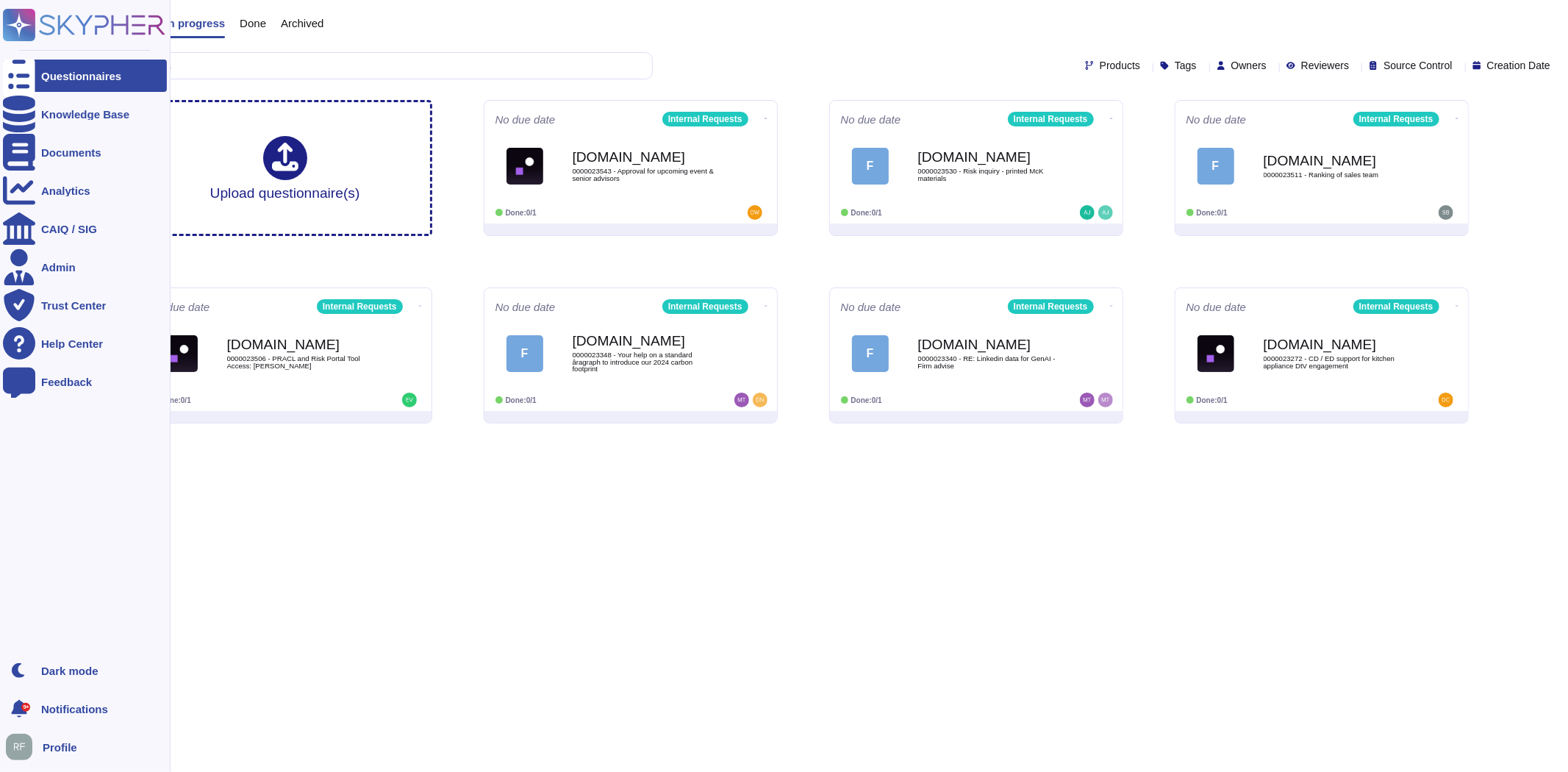
click at [75, 96] on ul "Questionnaires Knowledge Base Documents Analytics CAIQ / SIG Admin Trust Center…" at bounding box center [85, 352] width 164 height 586
click at [77, 105] on div "Knowledge Base" at bounding box center [85, 113] width 164 height 32
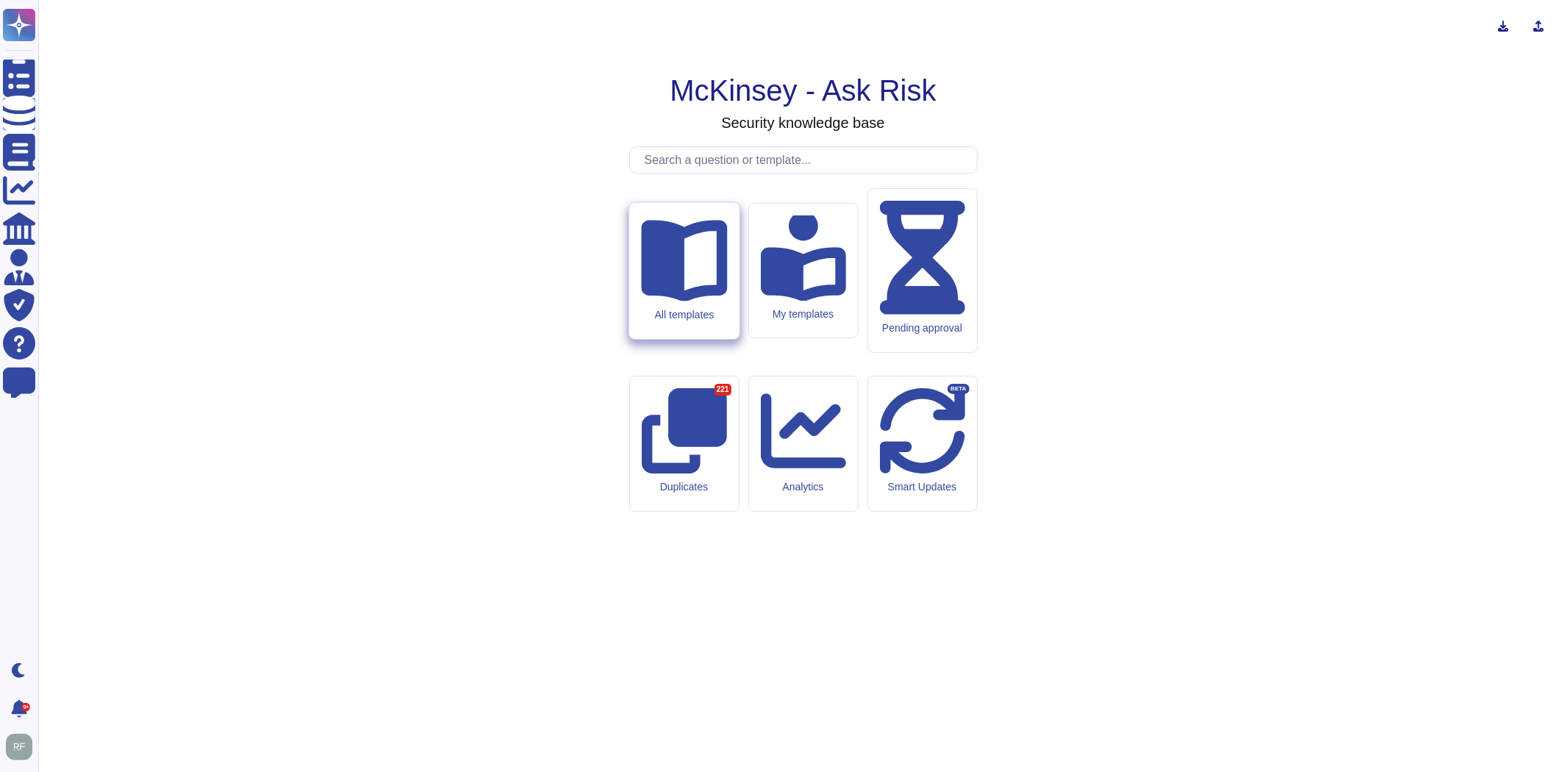
click at [679, 301] on icon at bounding box center [684, 261] width 86 height 82
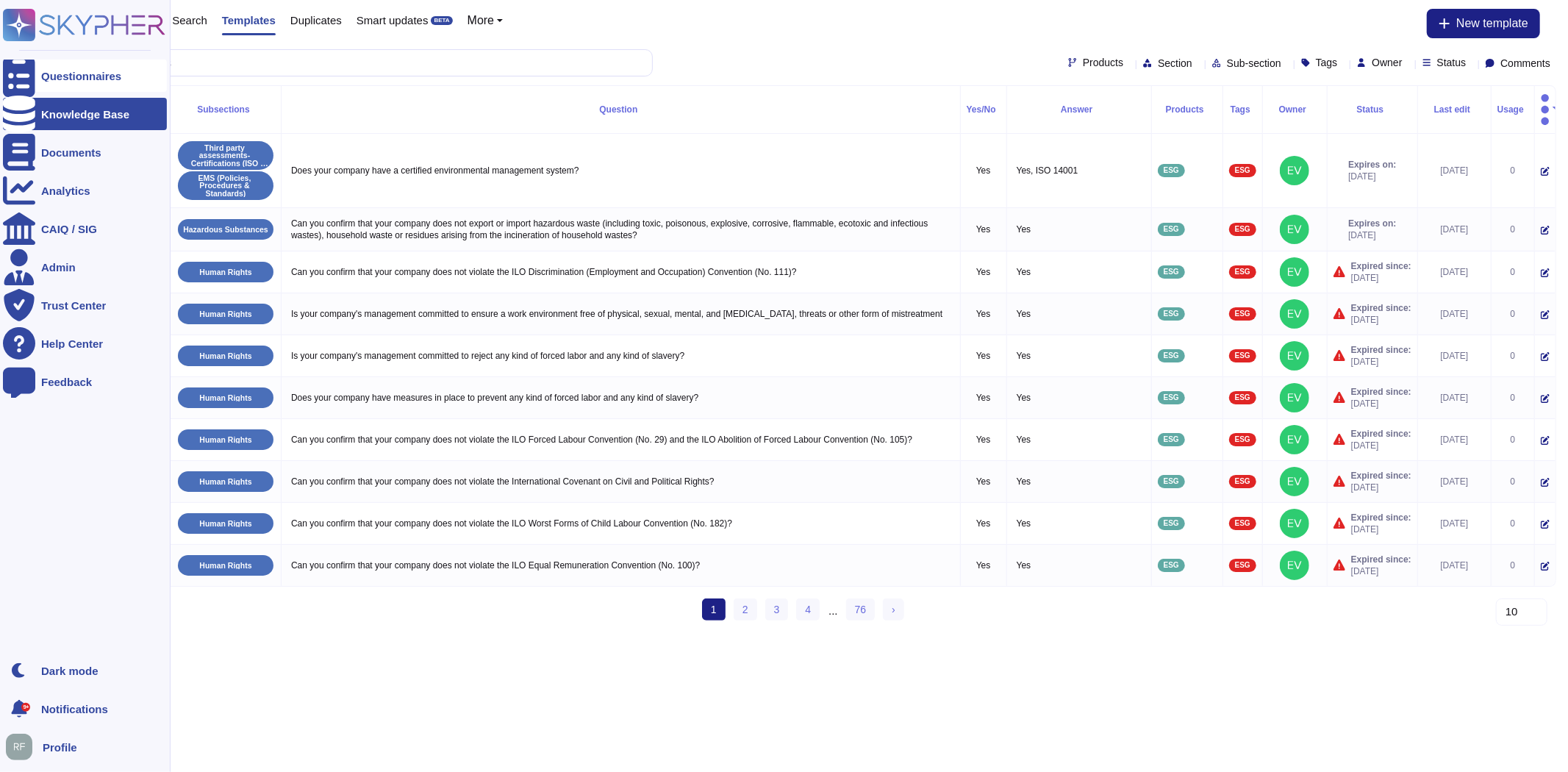
click at [22, 70] on icon at bounding box center [19, 76] width 32 height 43
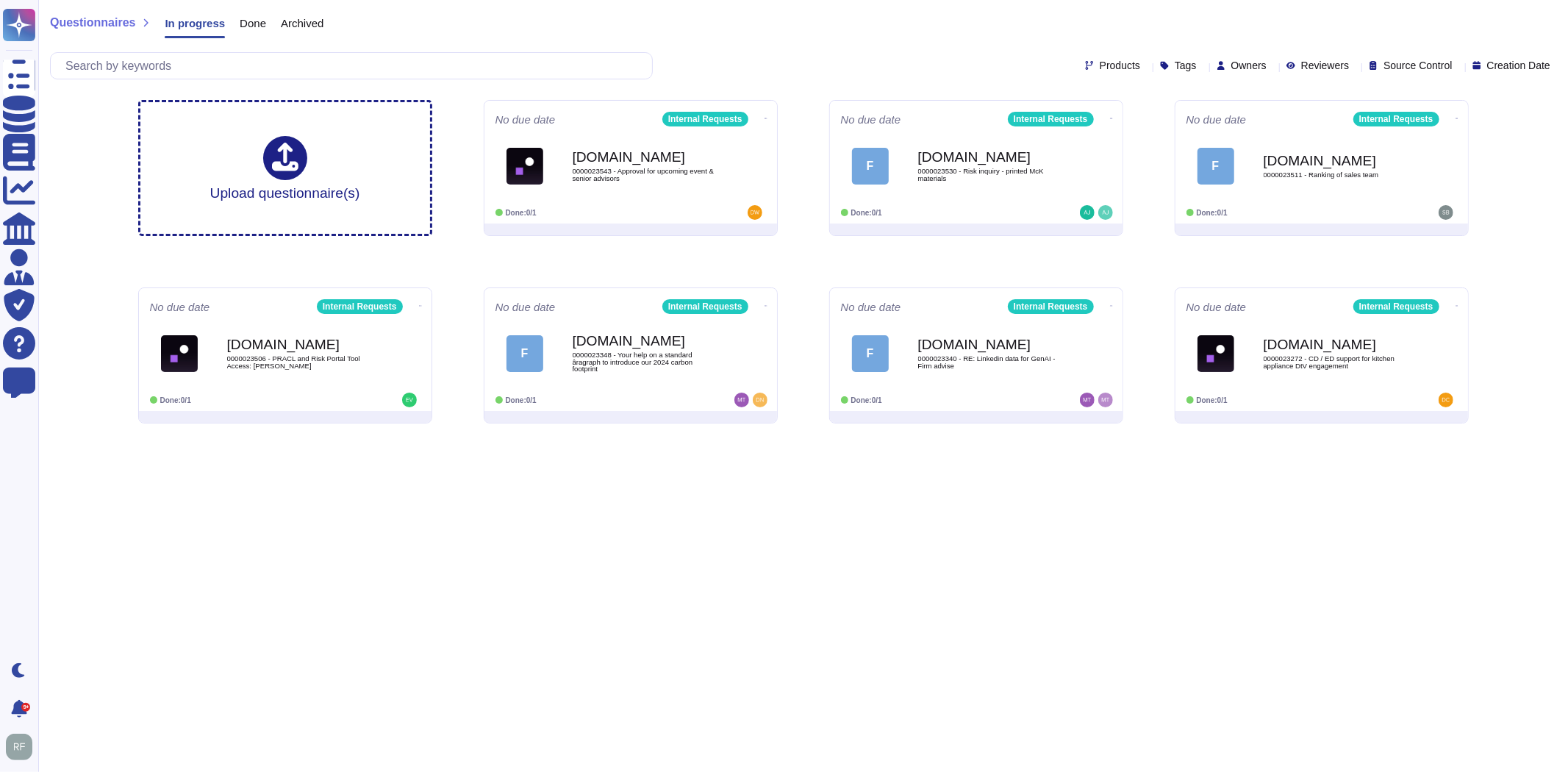
click at [672, 435] on html "Questionnaires Knowledge Base Documents Analytics CAIQ / SIG Admin Trust Center…" at bounding box center [784, 218] width 1568 height 435
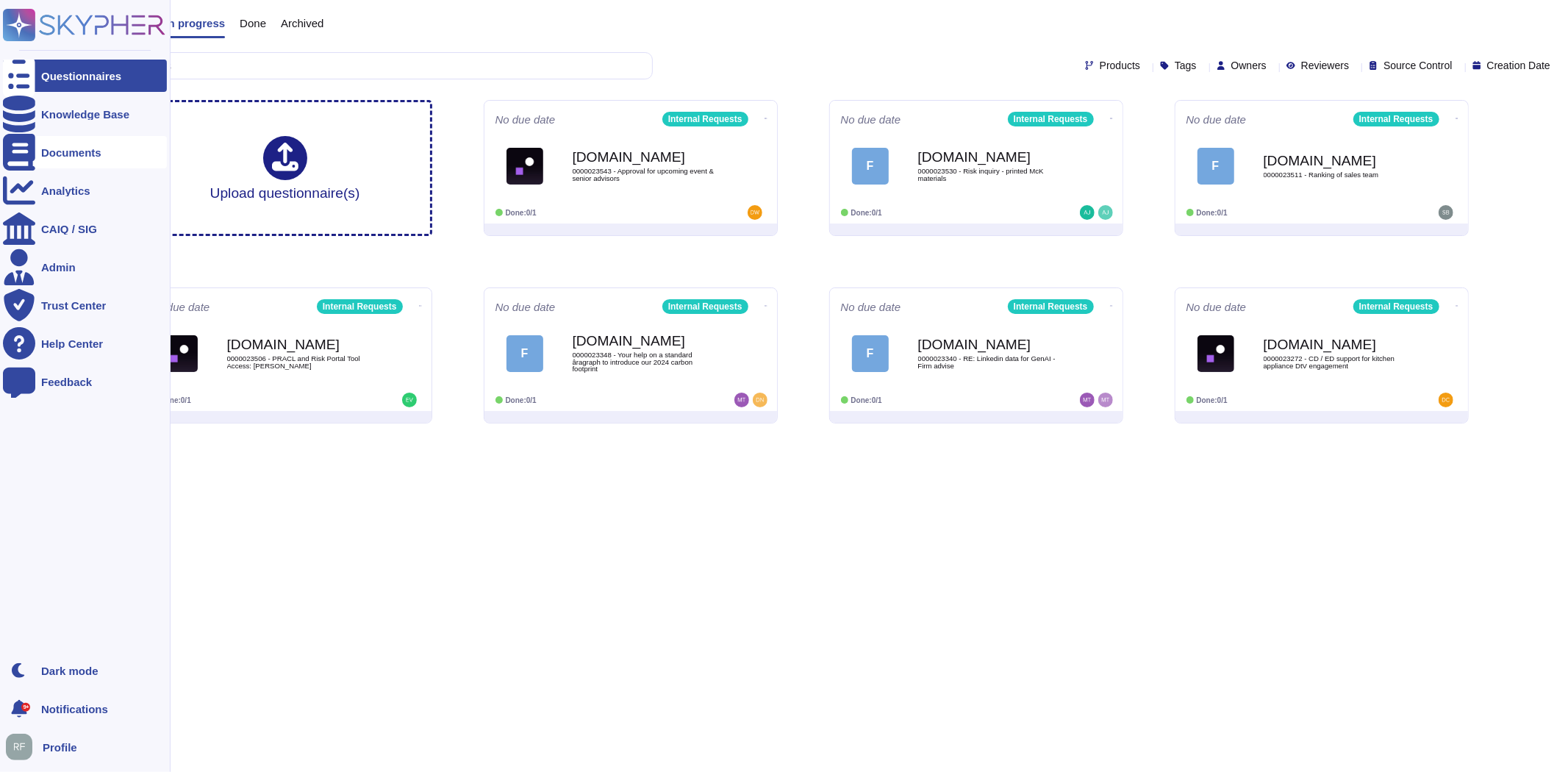
click at [74, 149] on div "Documents" at bounding box center [71, 152] width 60 height 11
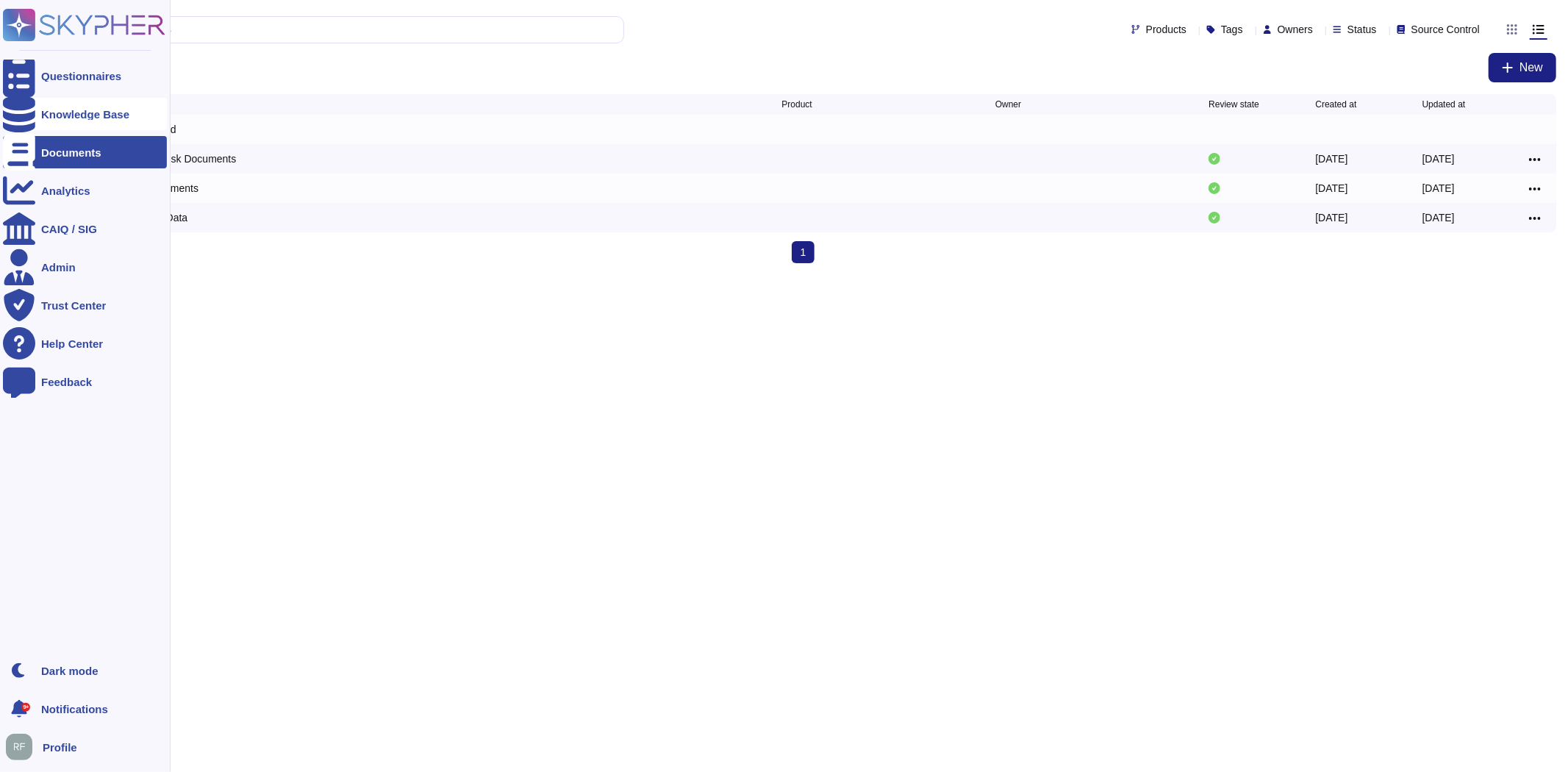
click at [10, 119] on div at bounding box center [19, 113] width 32 height 32
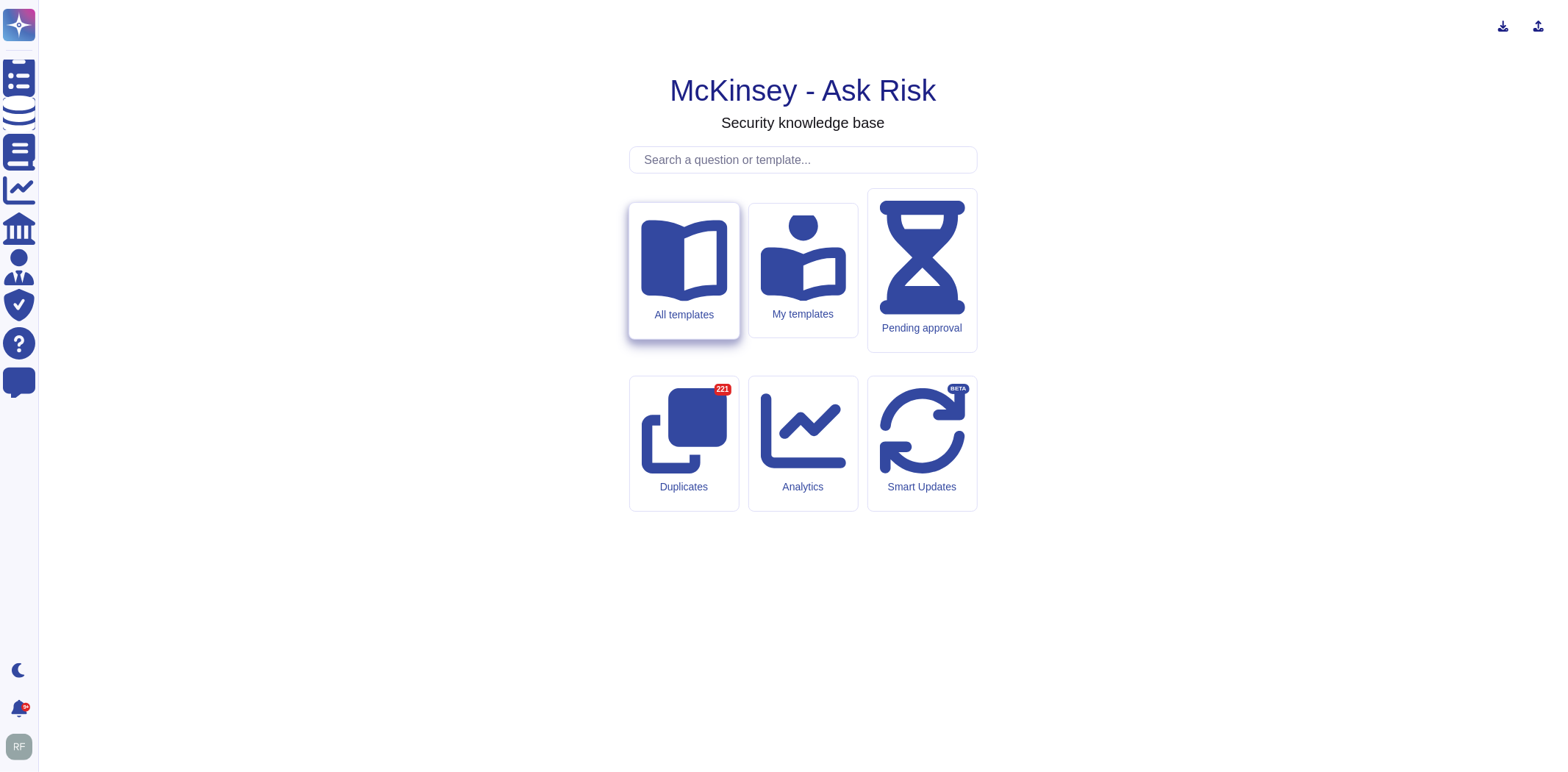
click at [725, 338] on div "All templates" at bounding box center [683, 271] width 109 height 136
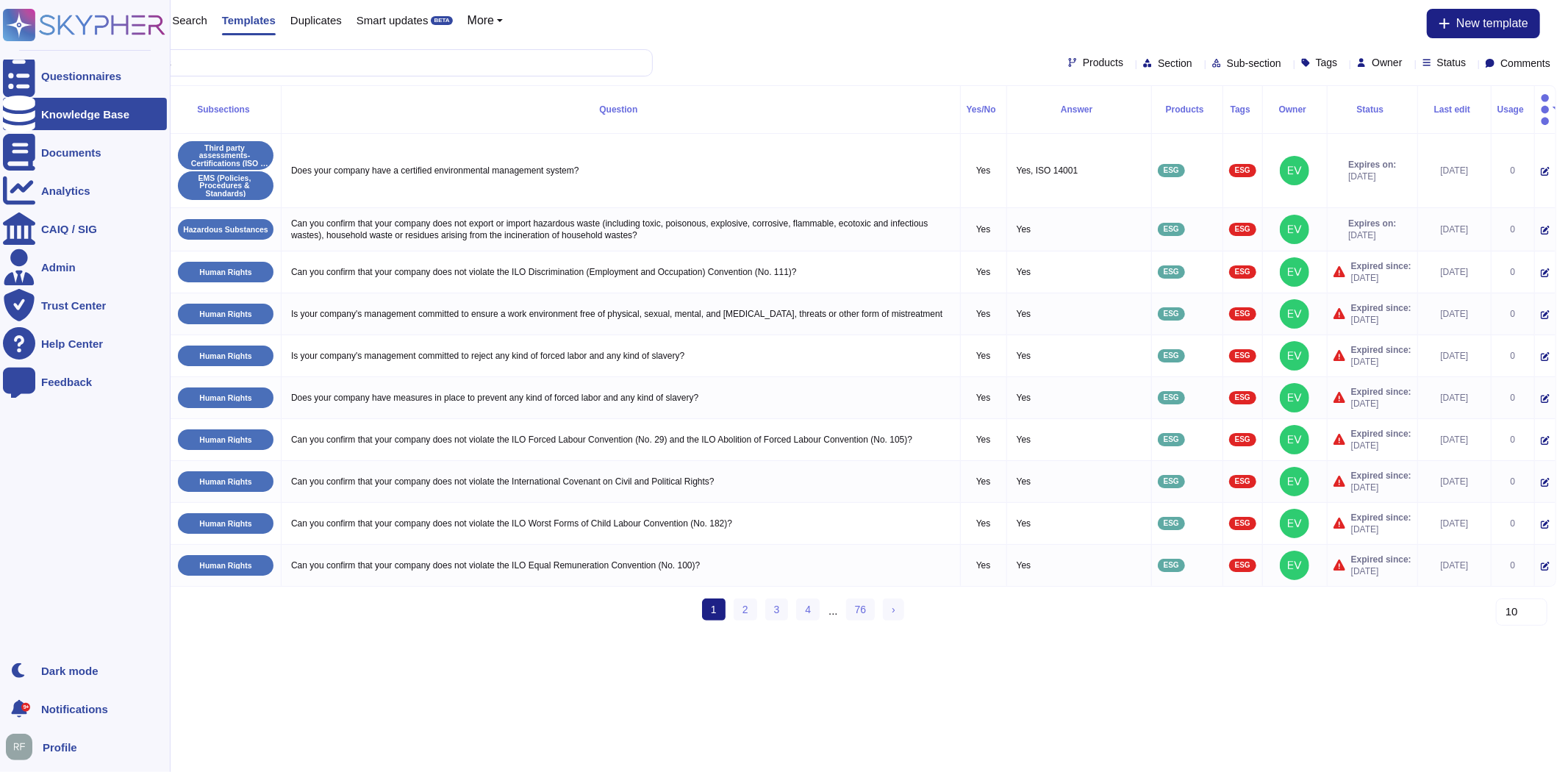
click at [35, 120] on div at bounding box center [19, 113] width 32 height 32
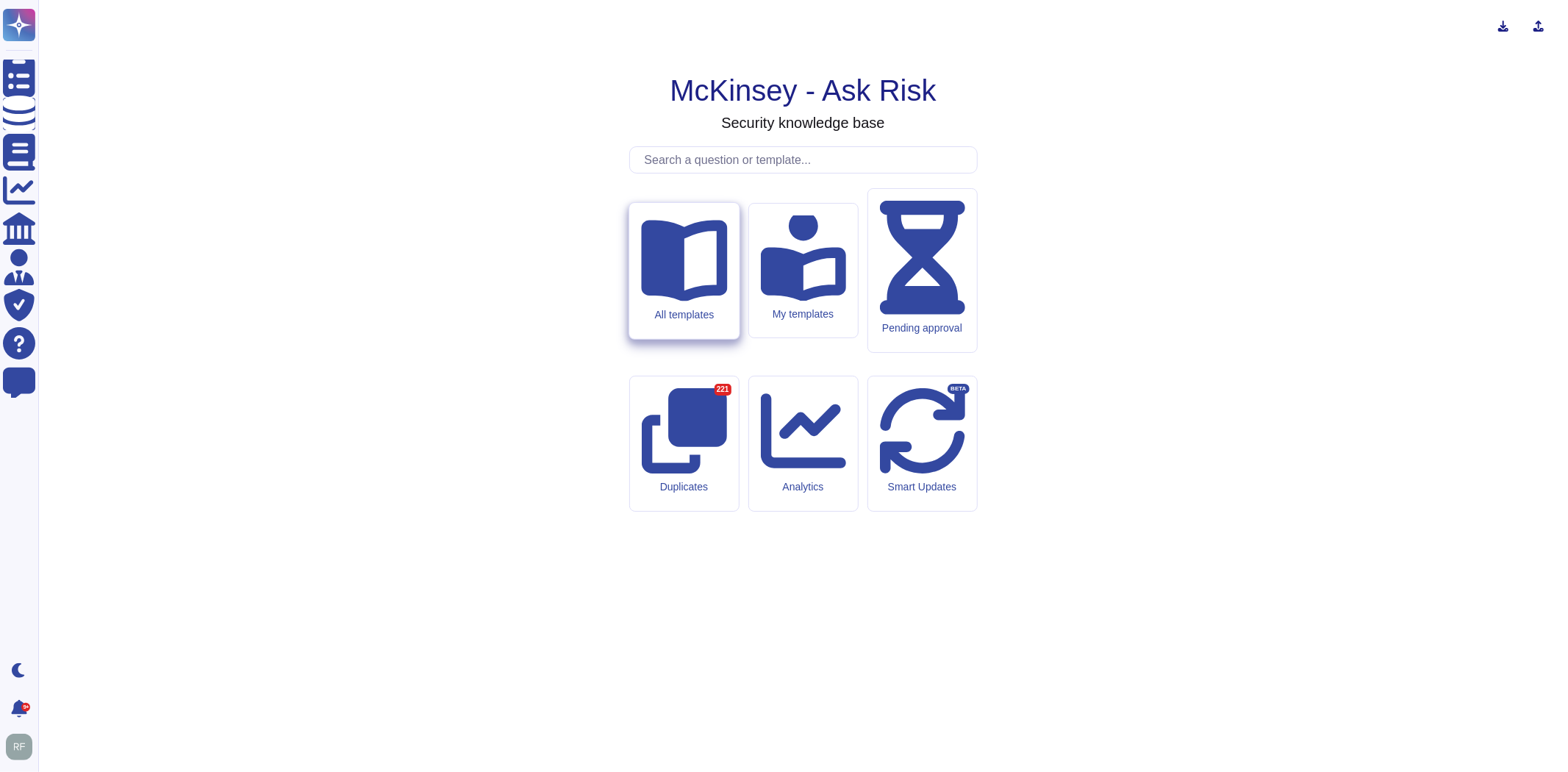
click at [708, 338] on div "All templates" at bounding box center [683, 271] width 109 height 136
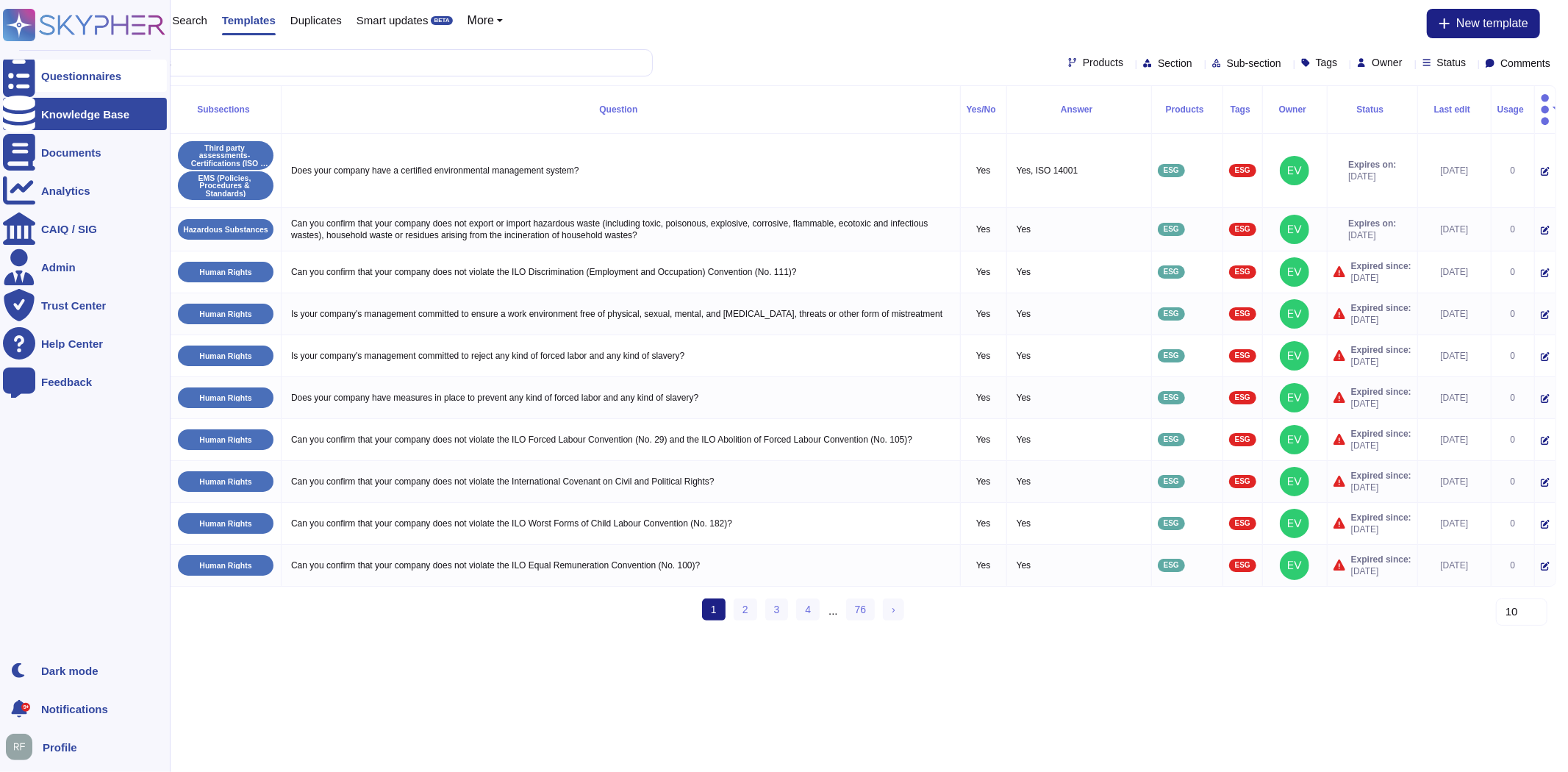
click at [34, 69] on div at bounding box center [19, 75] width 32 height 32
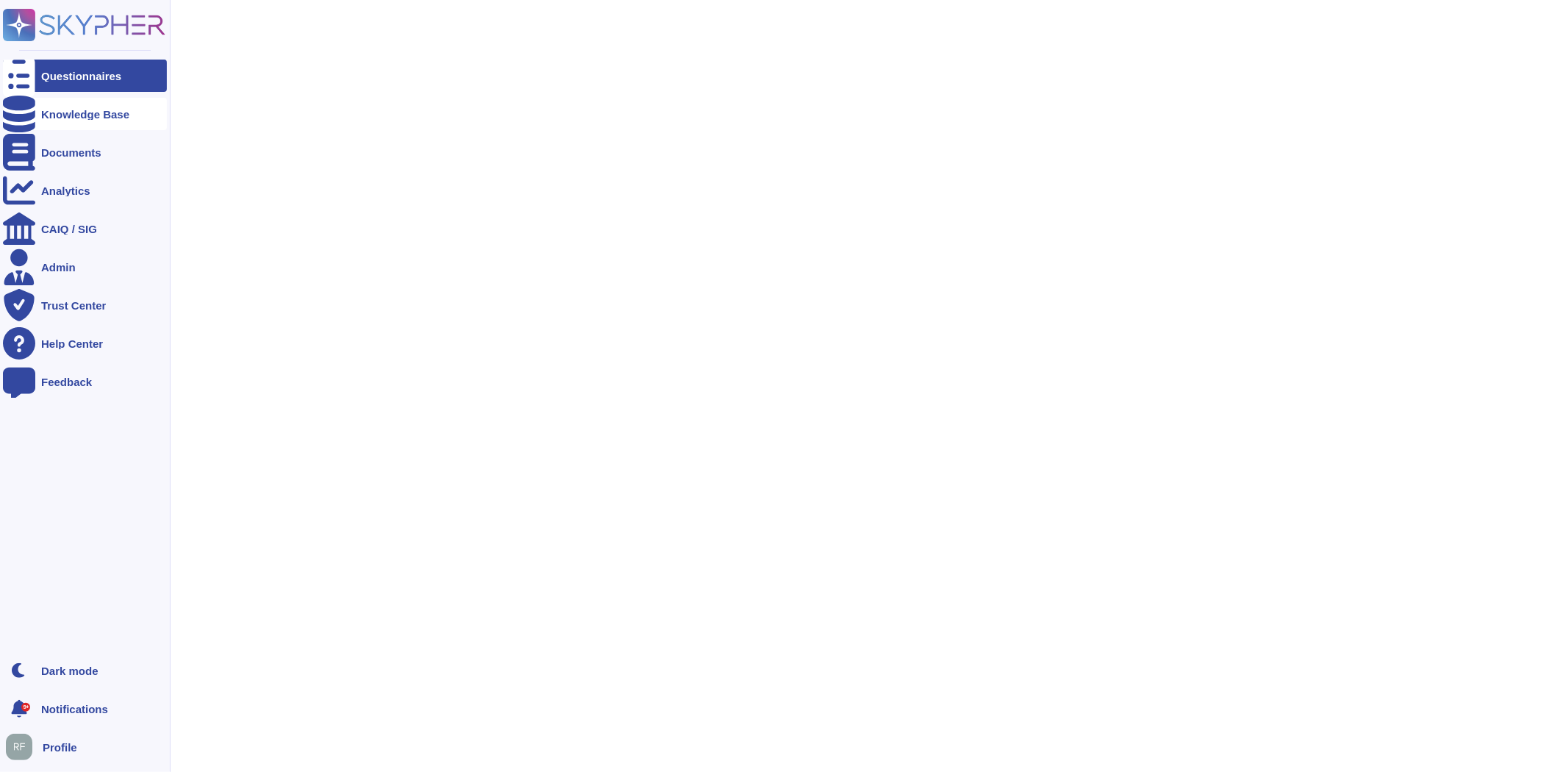
click at [60, 103] on div "Knowledge Base" at bounding box center [85, 113] width 164 height 32
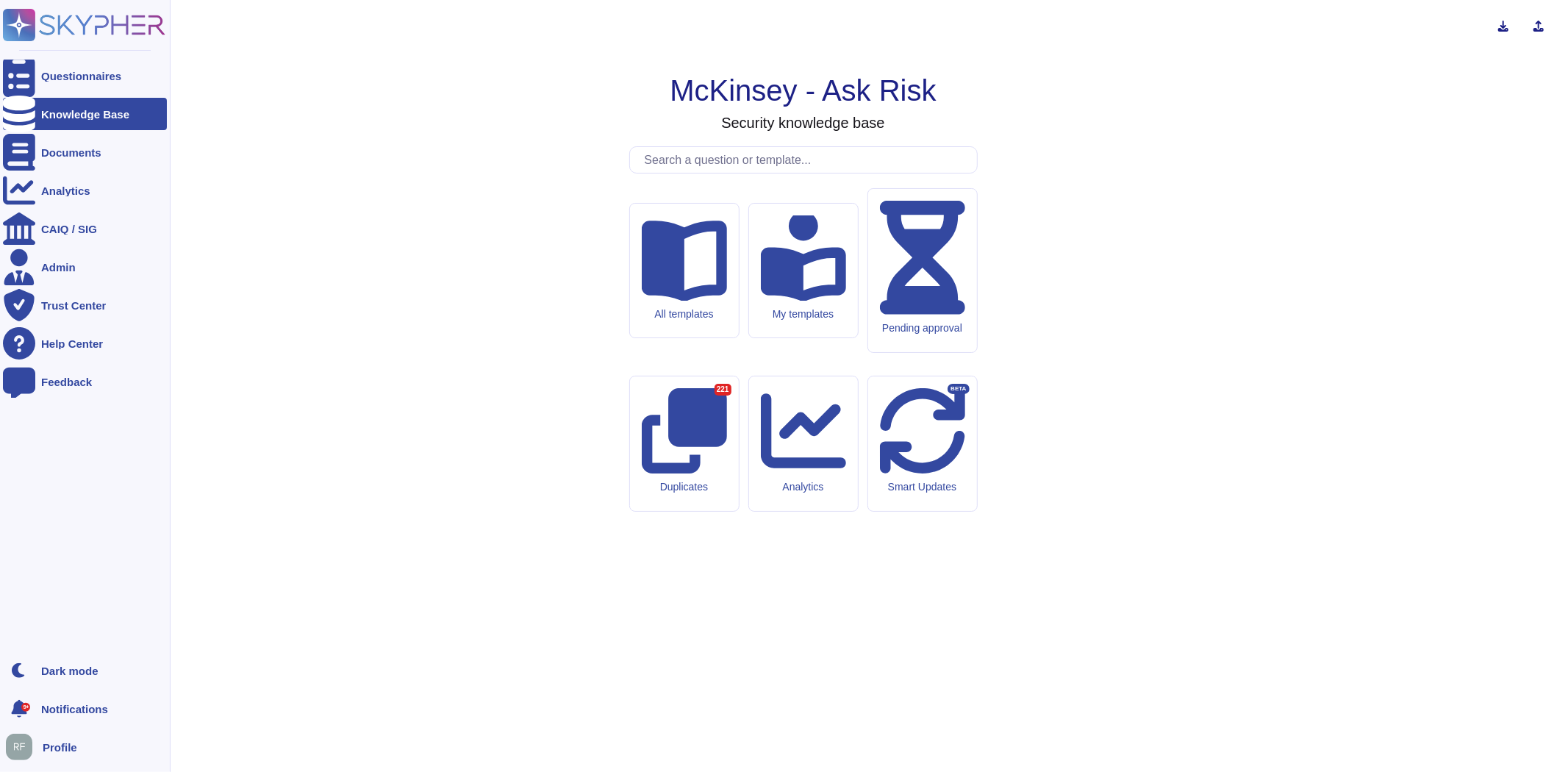
click at [696, 338] on div "All templates" at bounding box center [683, 271] width 108 height 135
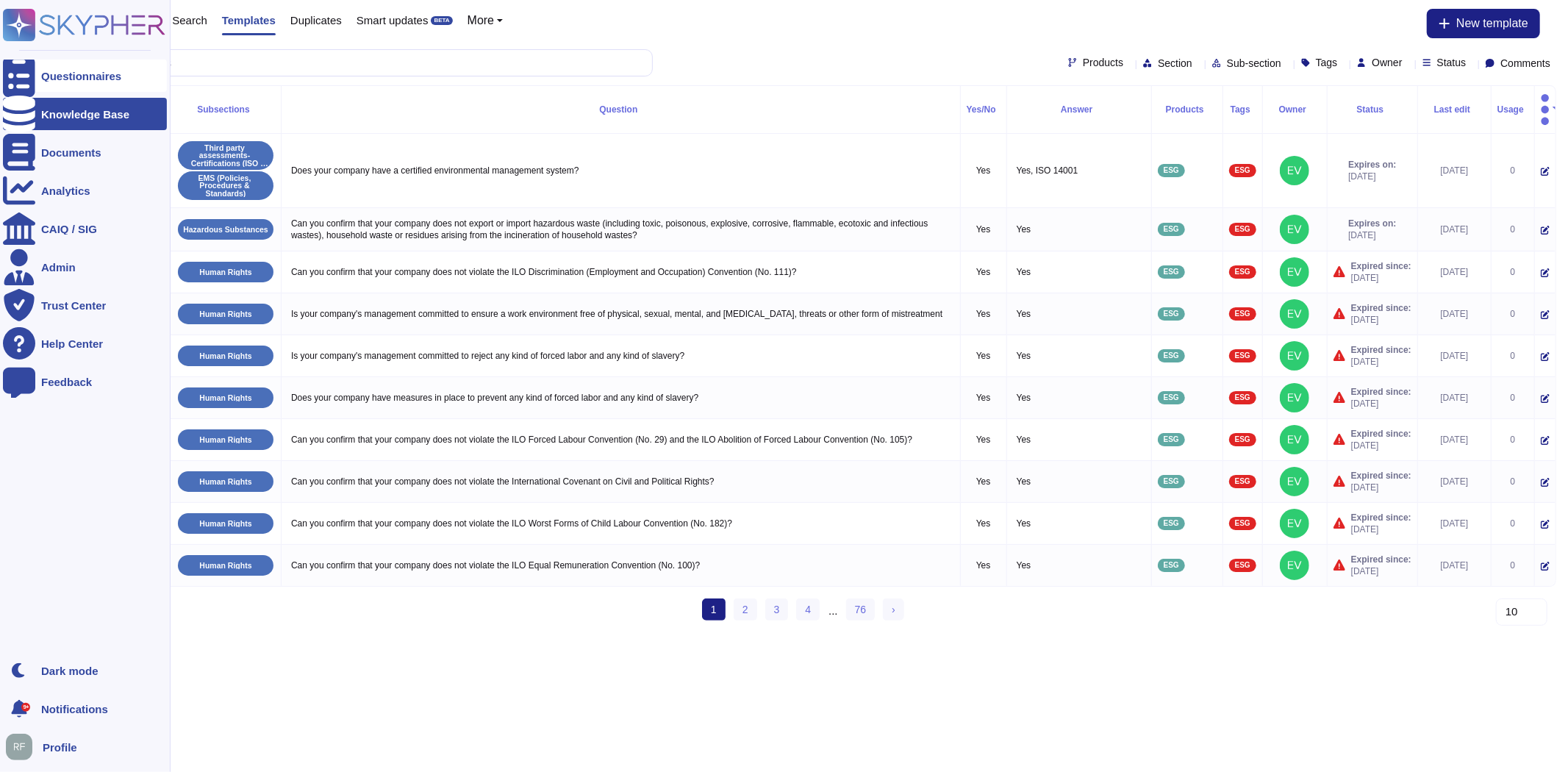
click at [15, 83] on div at bounding box center [19, 75] width 32 height 32
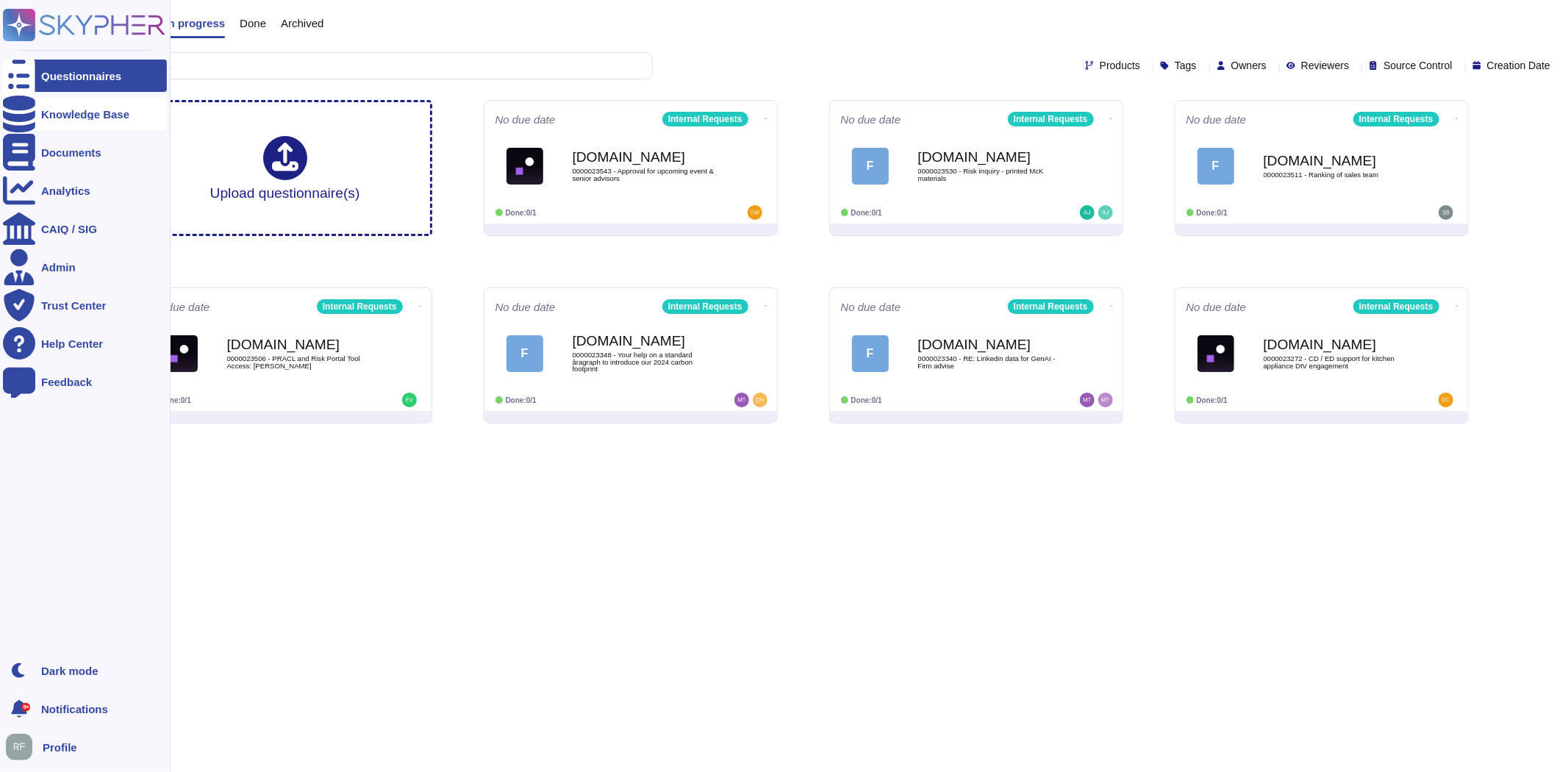
click at [33, 106] on div at bounding box center [19, 113] width 32 height 32
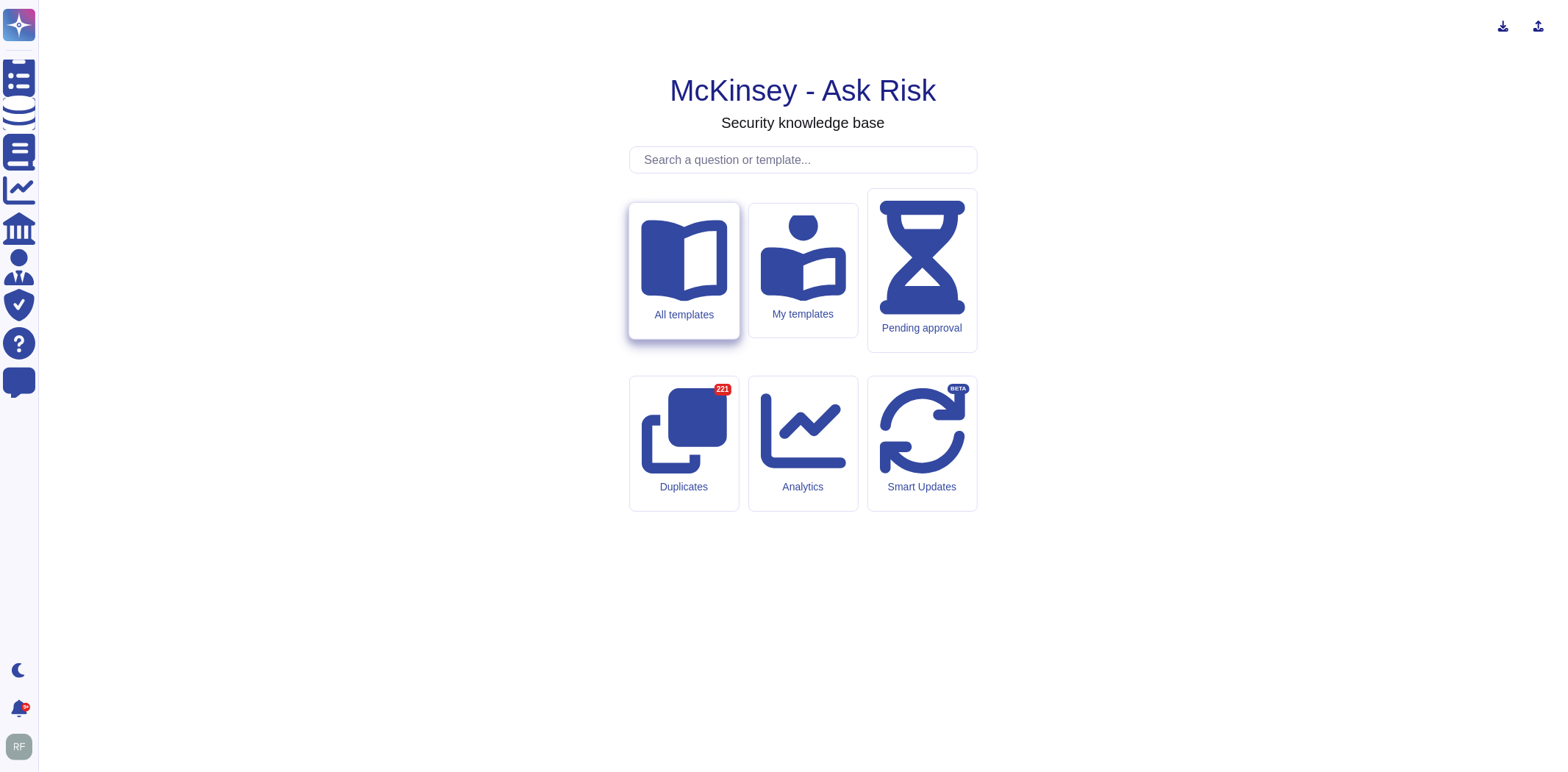
click at [669, 300] on icon at bounding box center [684, 257] width 86 height 86
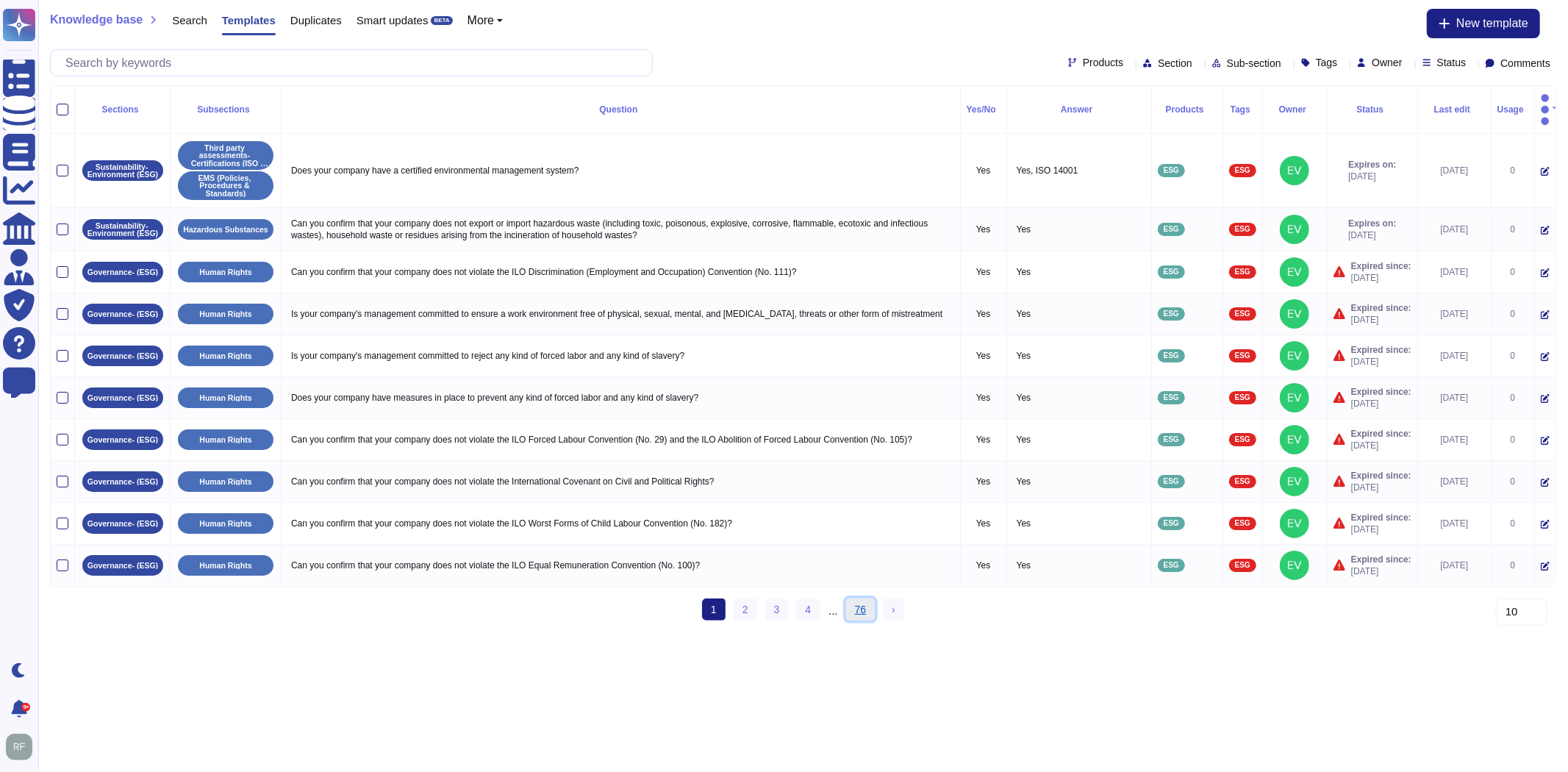
click at [863, 598] on link "76" at bounding box center [861, 609] width 30 height 22
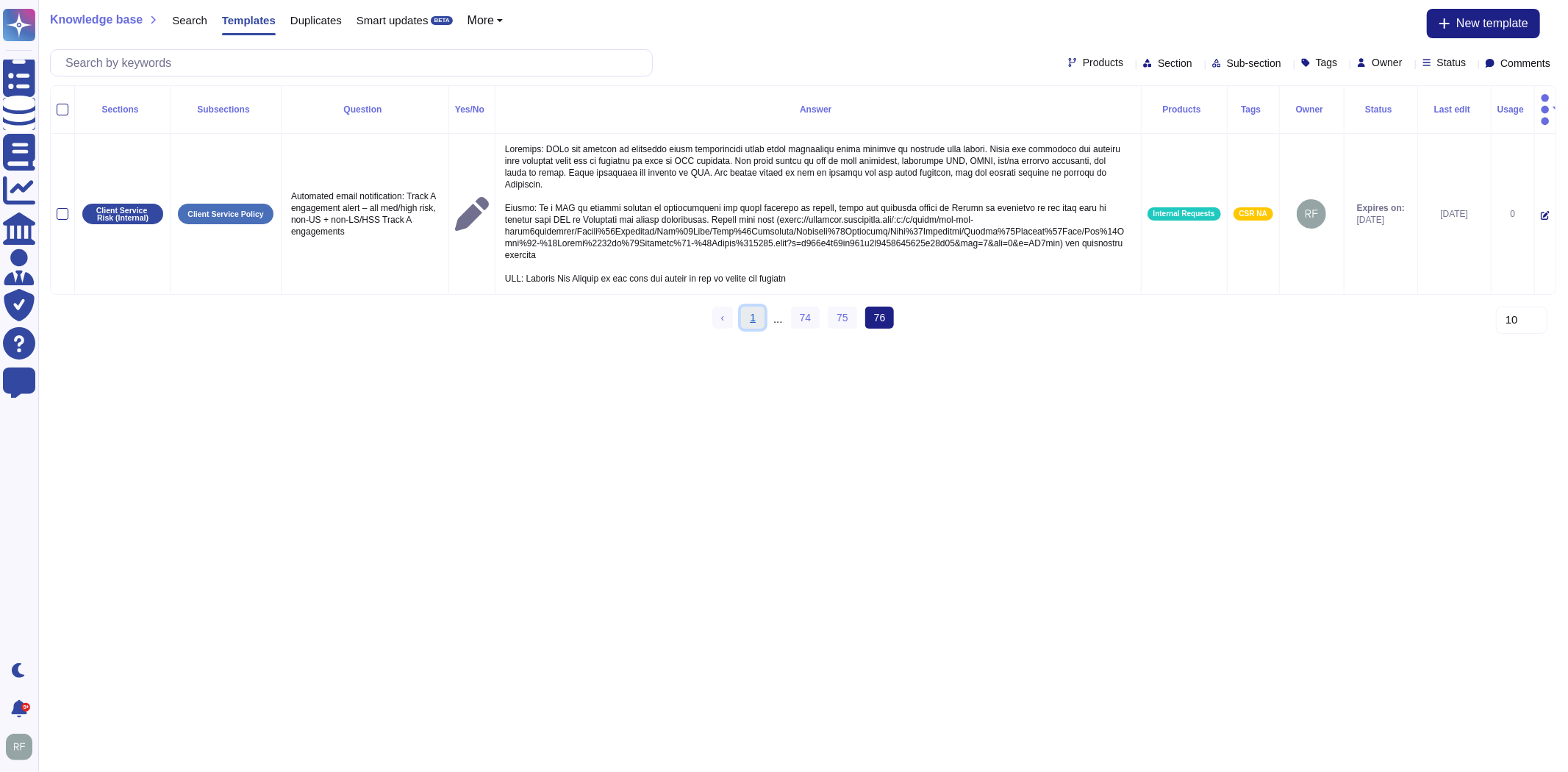
click at [754, 310] on link "1" at bounding box center [752, 317] width 23 height 22
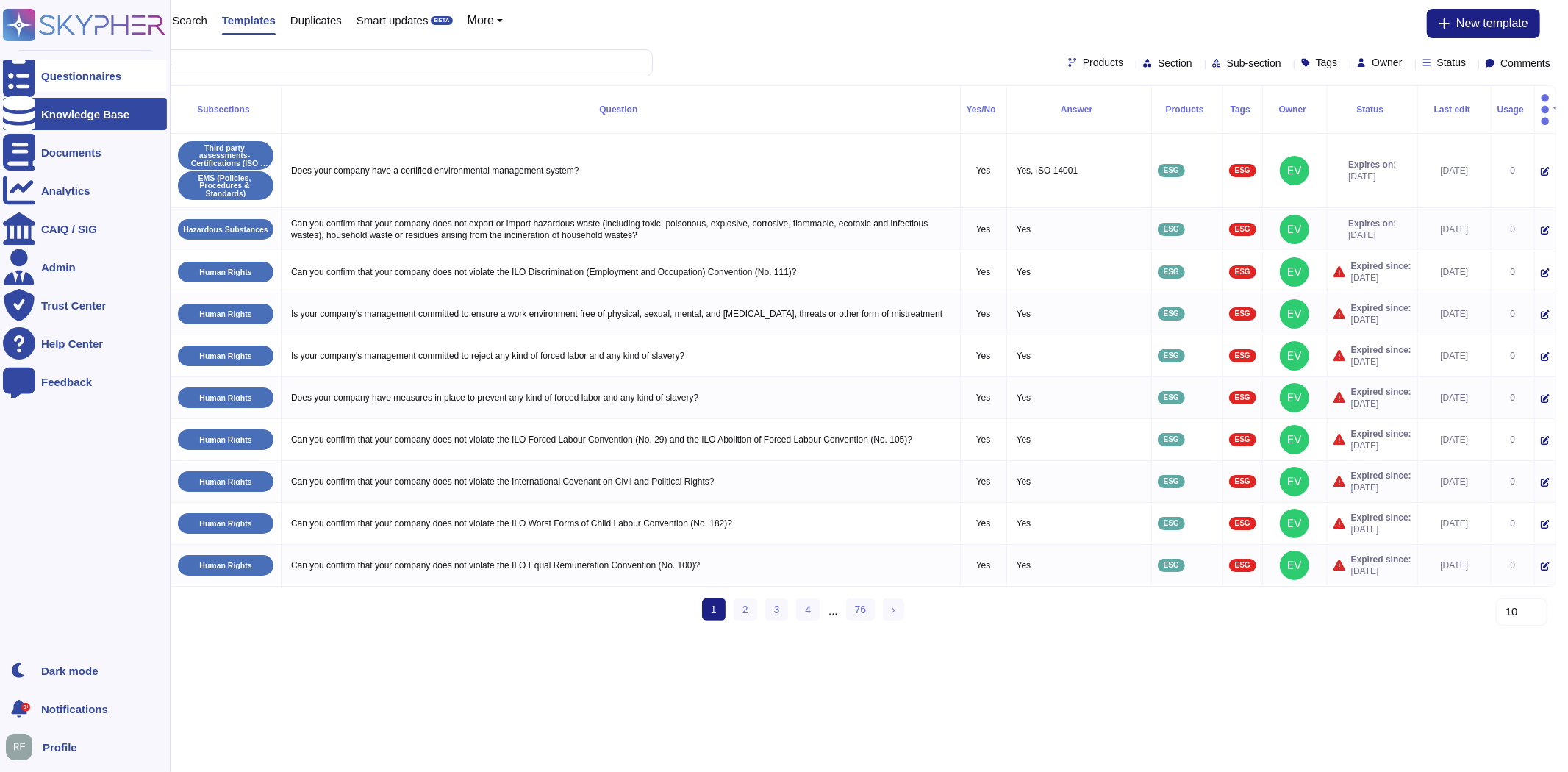
click at [33, 75] on div at bounding box center [19, 75] width 32 height 32
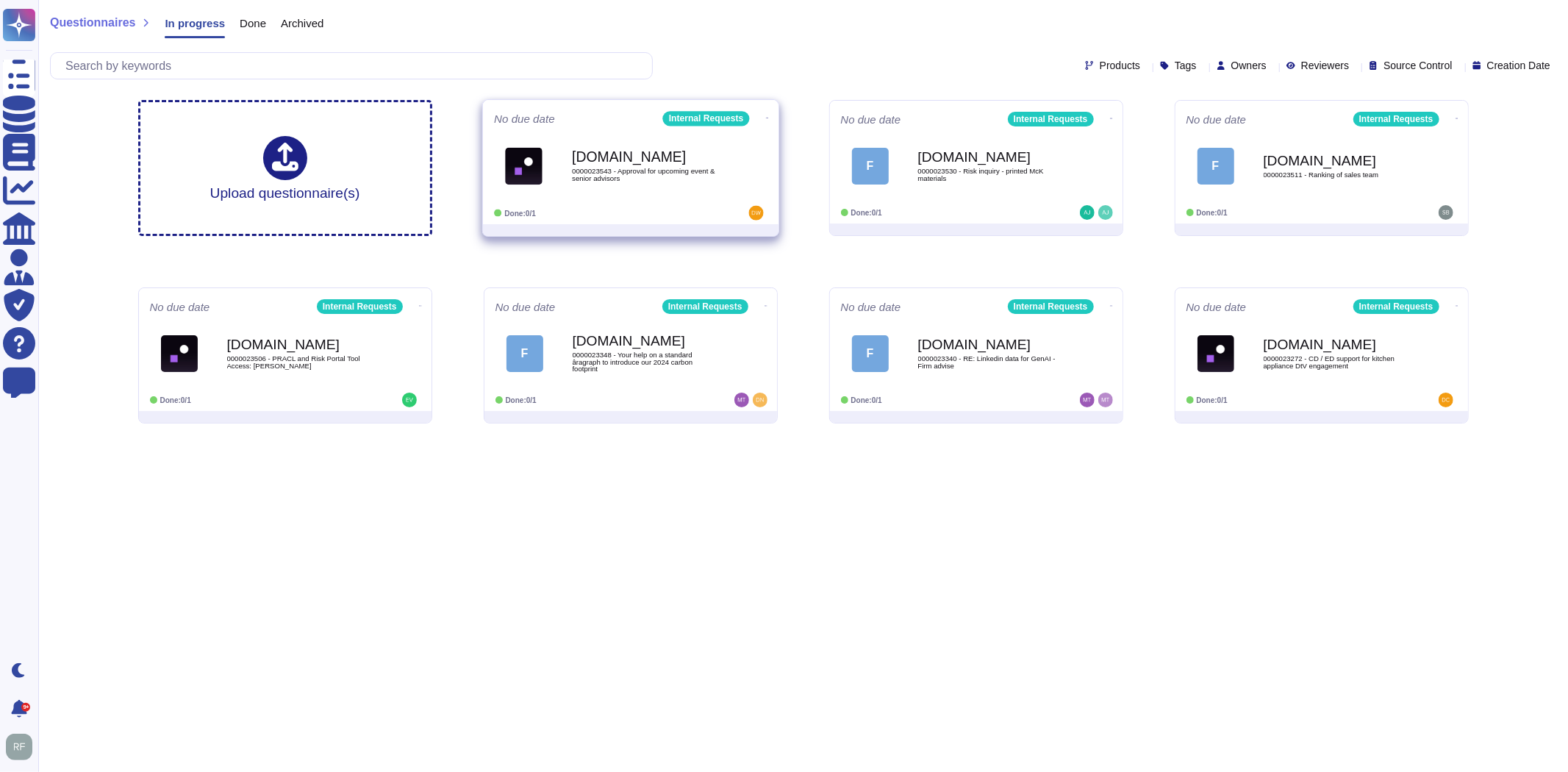
click at [686, 156] on b "[DOMAIN_NAME]" at bounding box center [645, 156] width 148 height 14
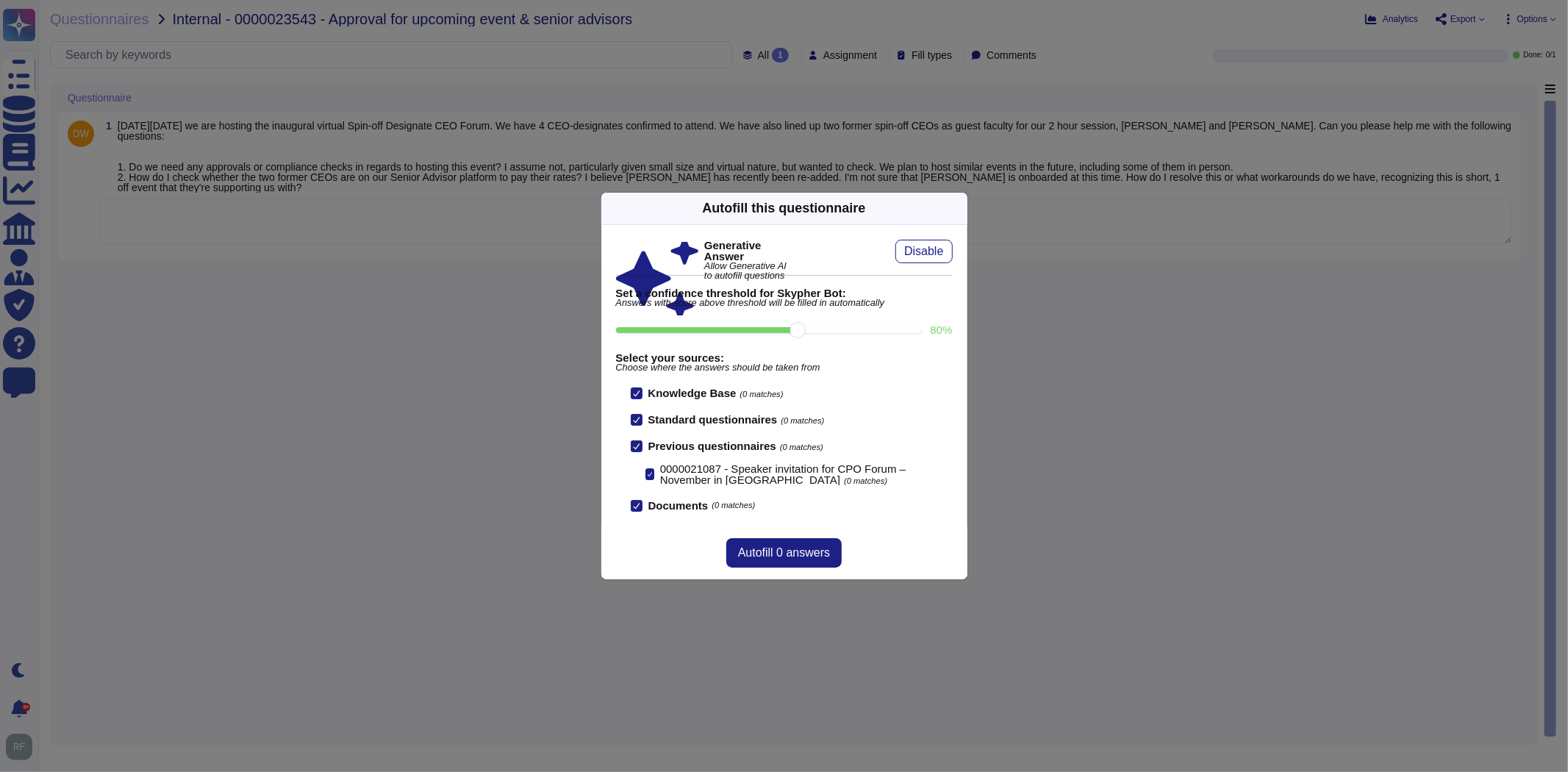
click at [958, 208] on icon at bounding box center [958, 208] width 0 height 0
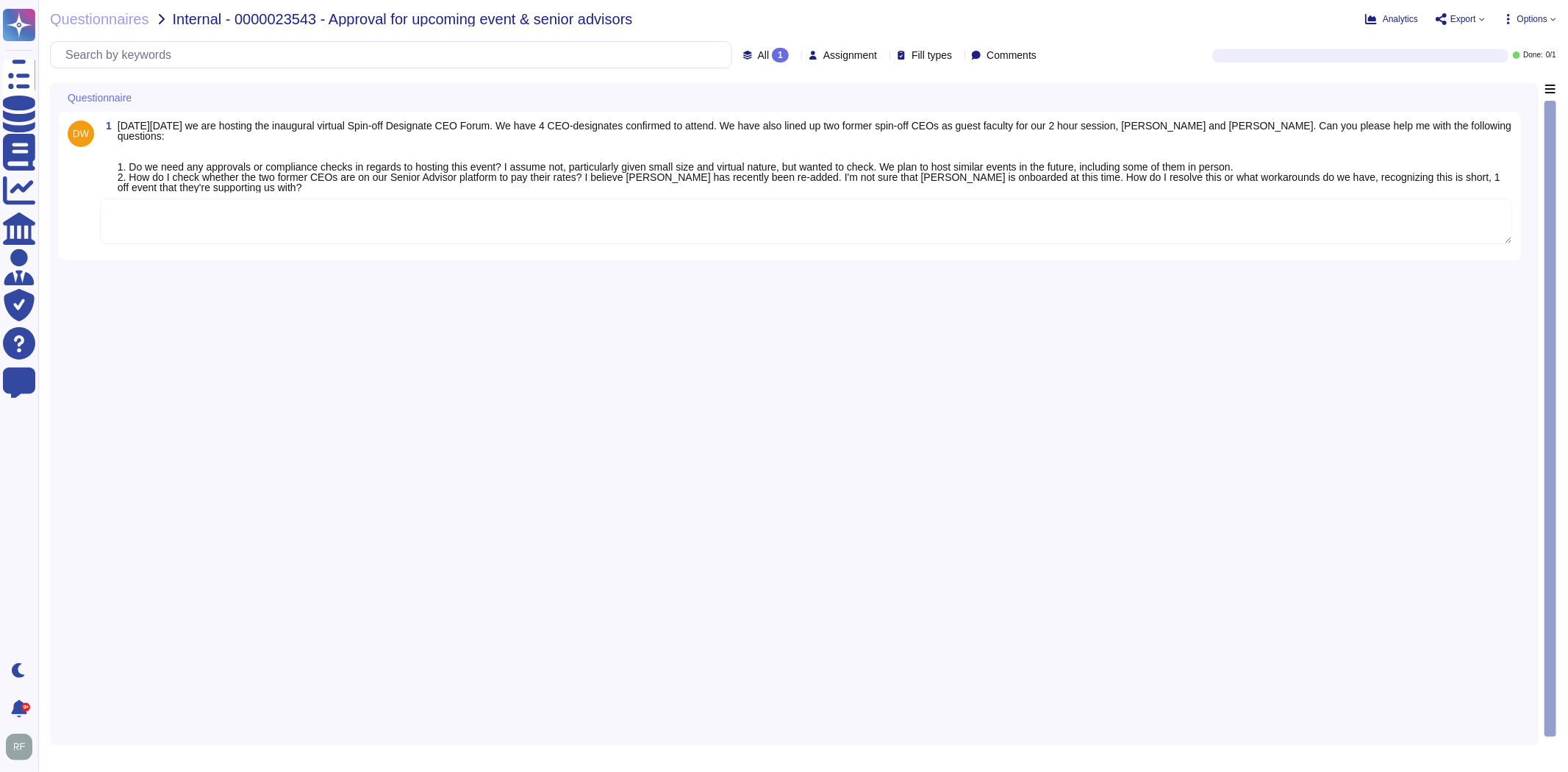
click at [837, 222] on textarea at bounding box center [806, 221] width 1412 height 46
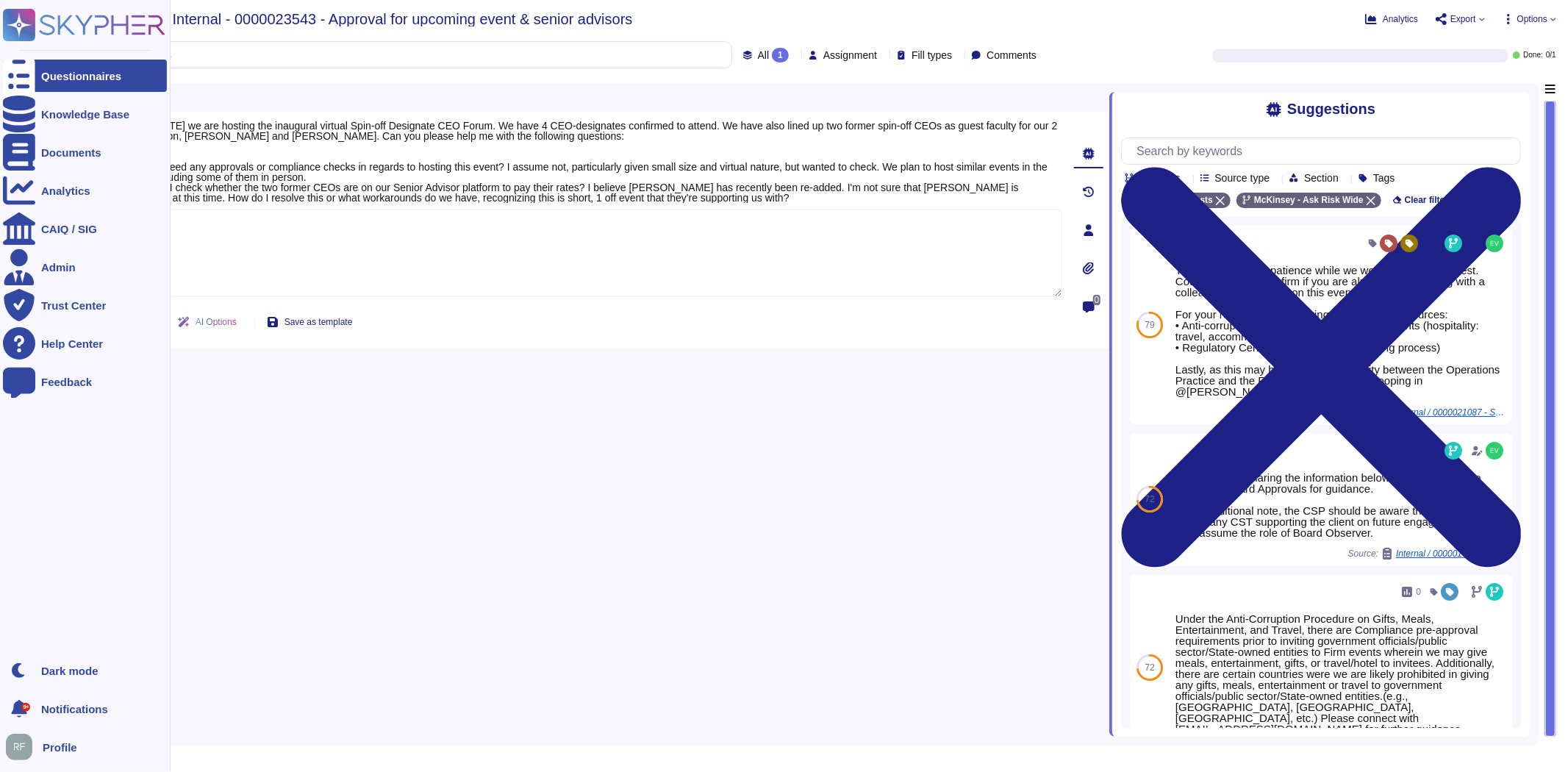
click at [51, 74] on div "Questionnaires" at bounding box center [81, 75] width 80 height 11
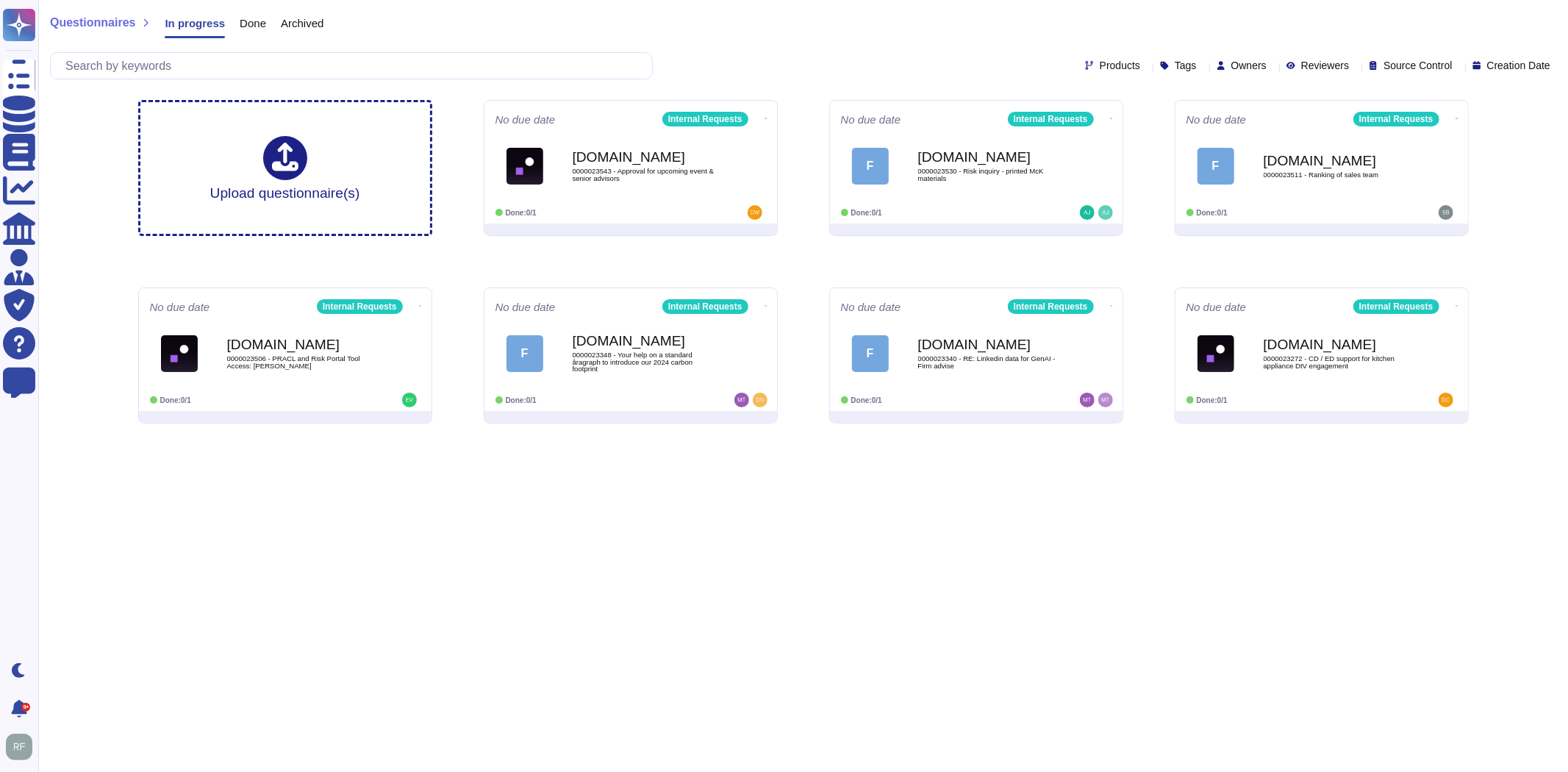
click at [780, 435] on html "Questionnaires Knowledge Base Documents Analytics CAIQ / SIG Admin Trust Center…" at bounding box center [784, 218] width 1568 height 435
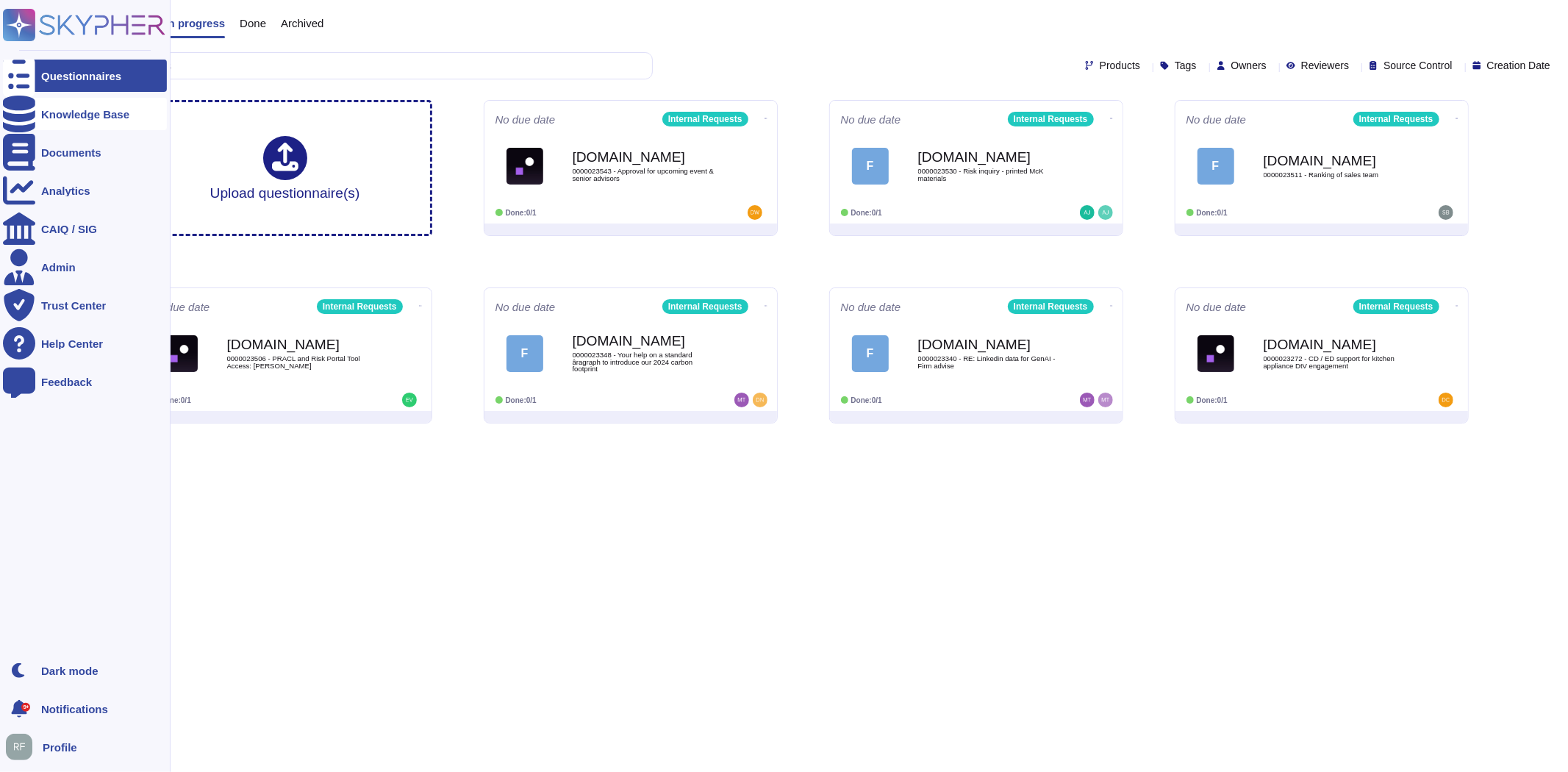
click at [12, 110] on icon at bounding box center [19, 113] width 32 height 36
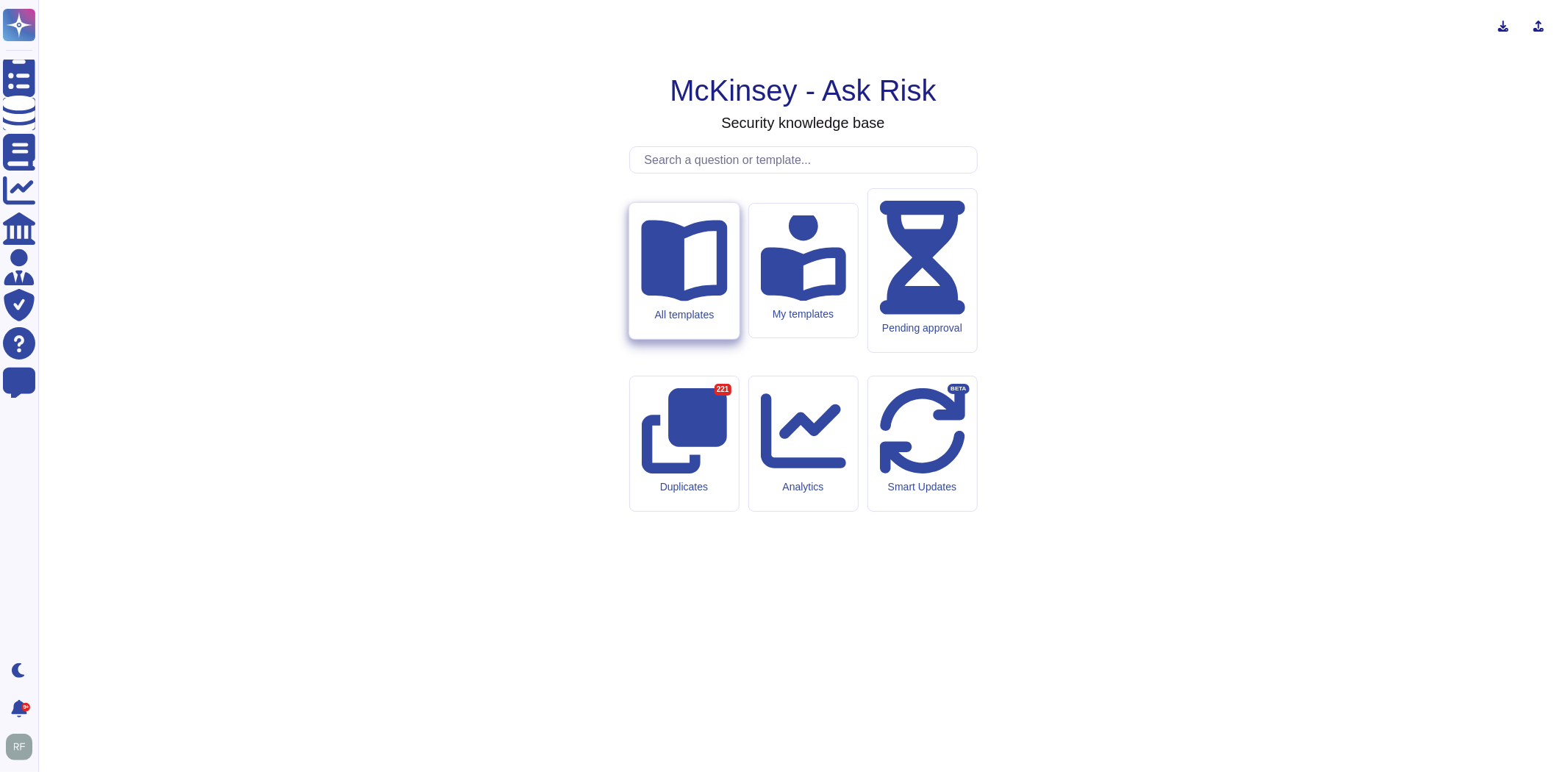
click at [689, 320] on div "All templates" at bounding box center [684, 314] width 86 height 12
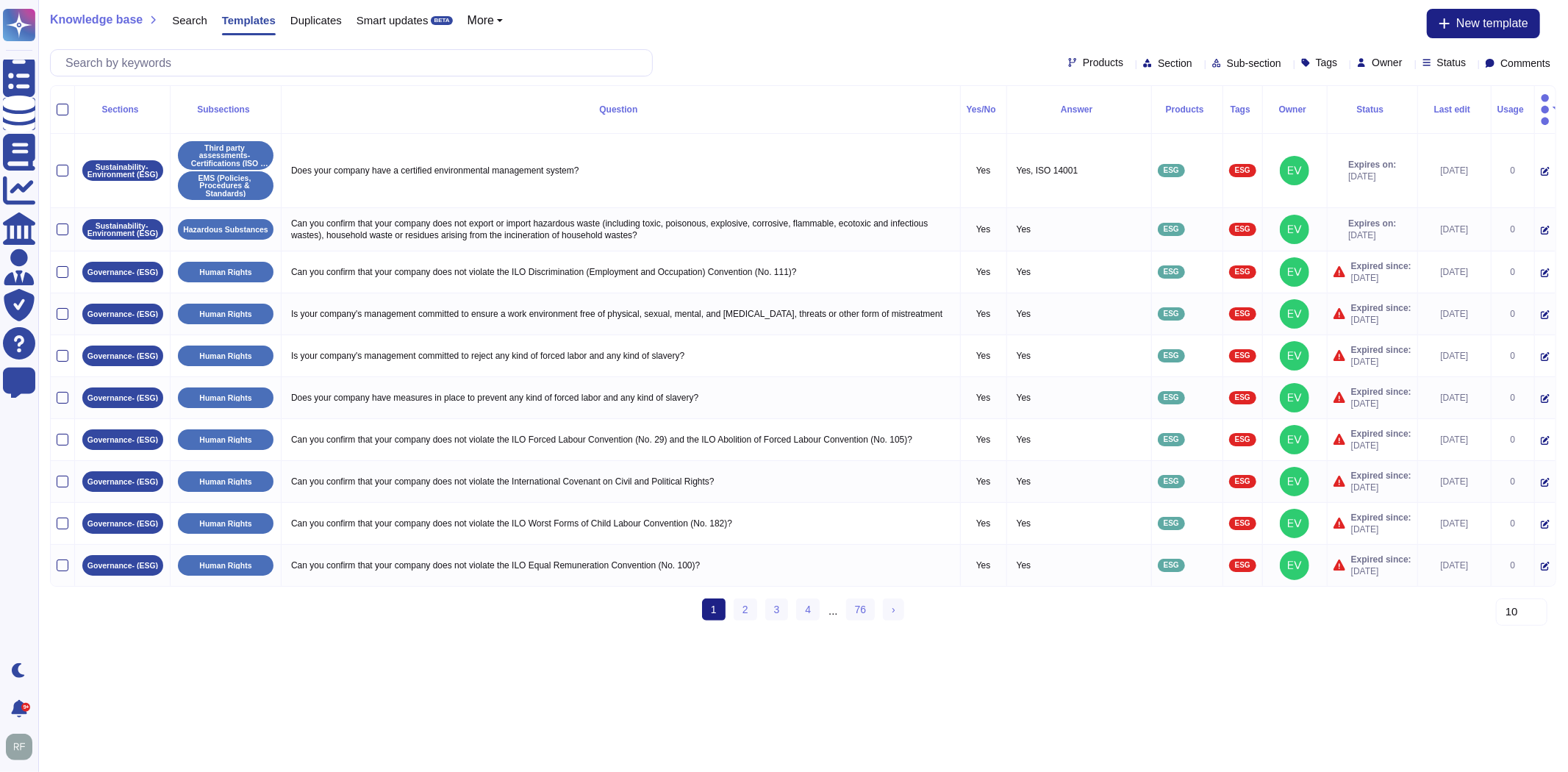
click at [189, 21] on span "Search" at bounding box center [189, 20] width 36 height 11
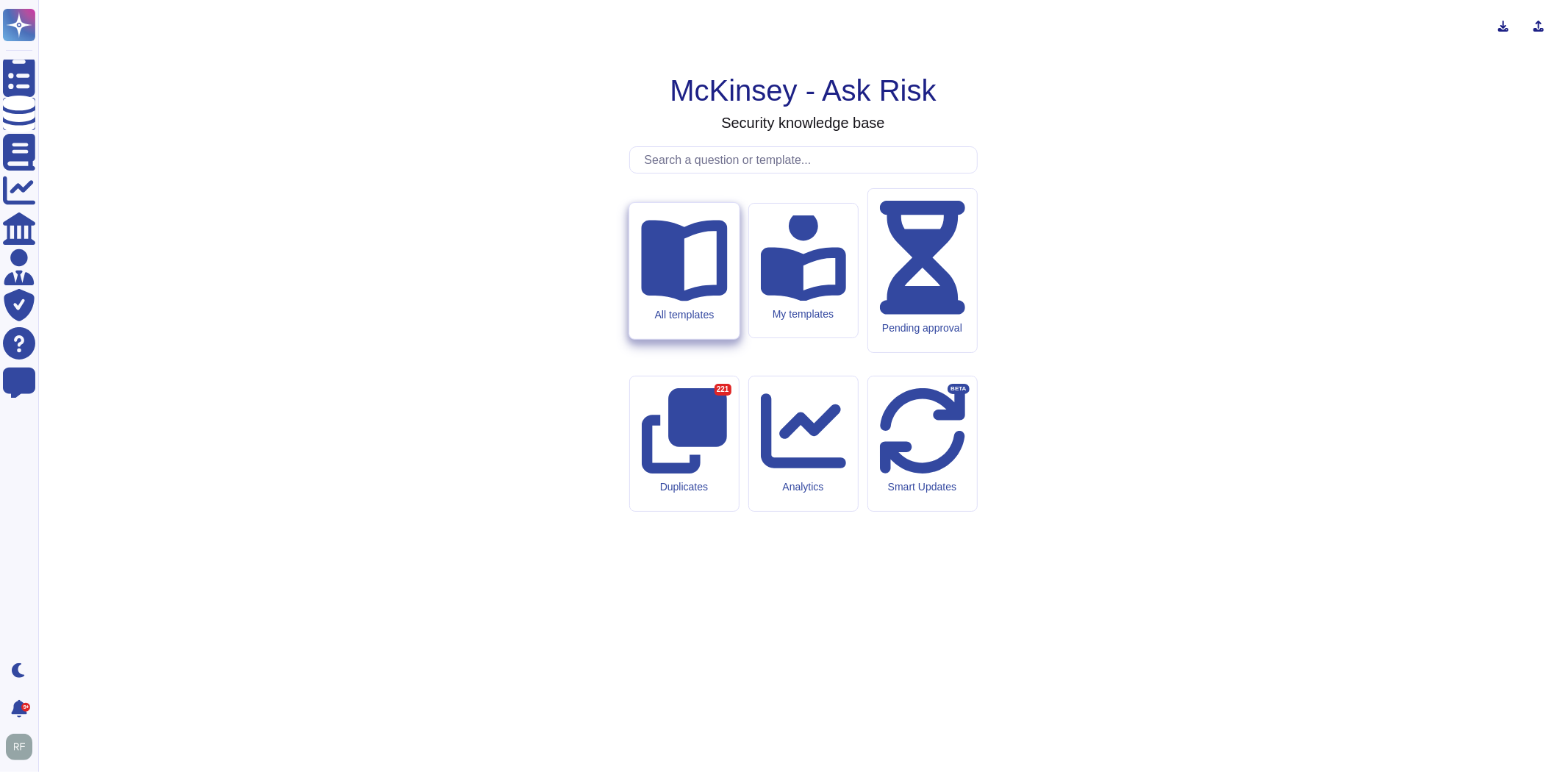
click at [670, 300] on icon at bounding box center [684, 257] width 86 height 86
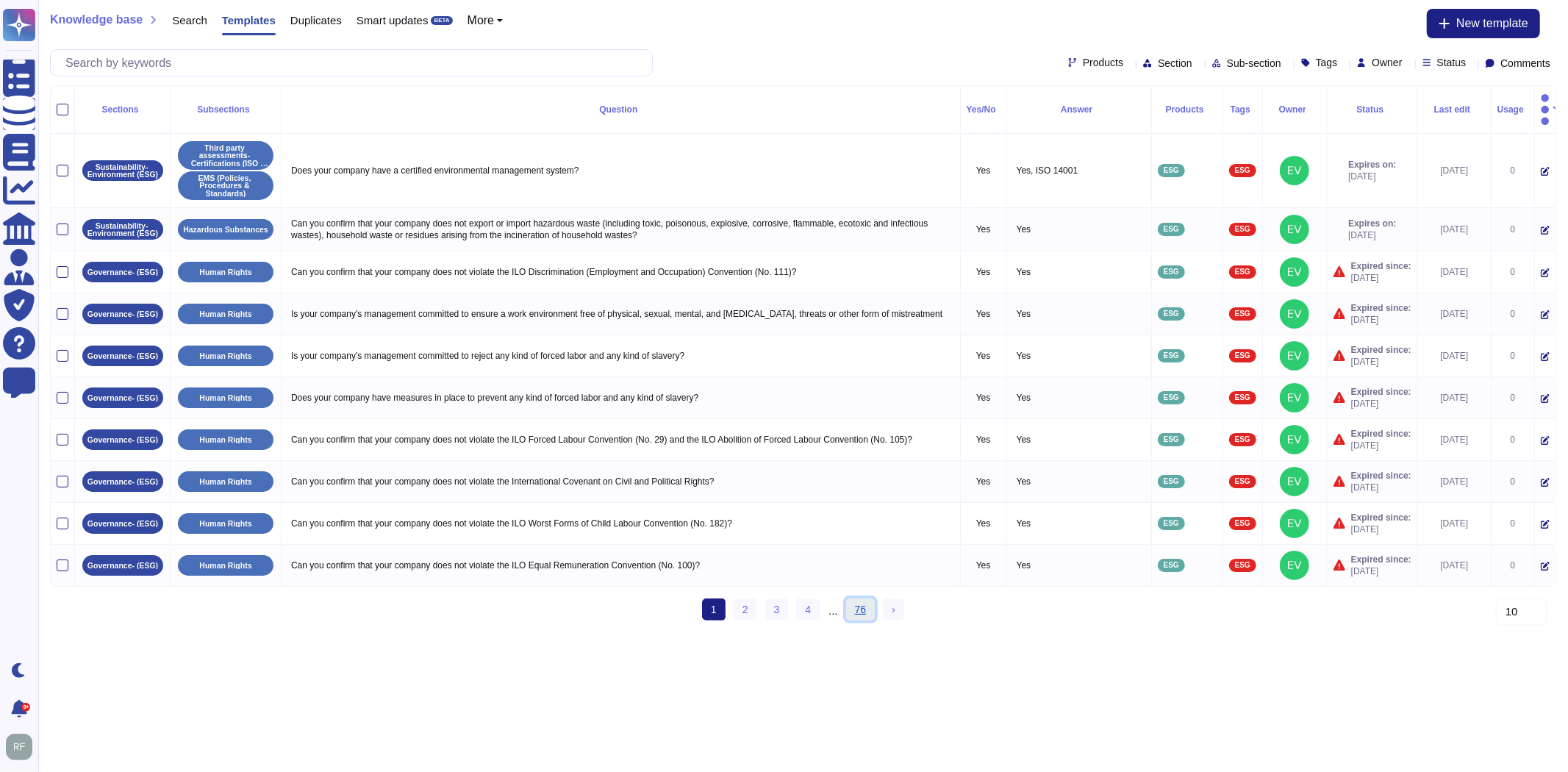
click at [851, 604] on link "76" at bounding box center [861, 609] width 30 height 22
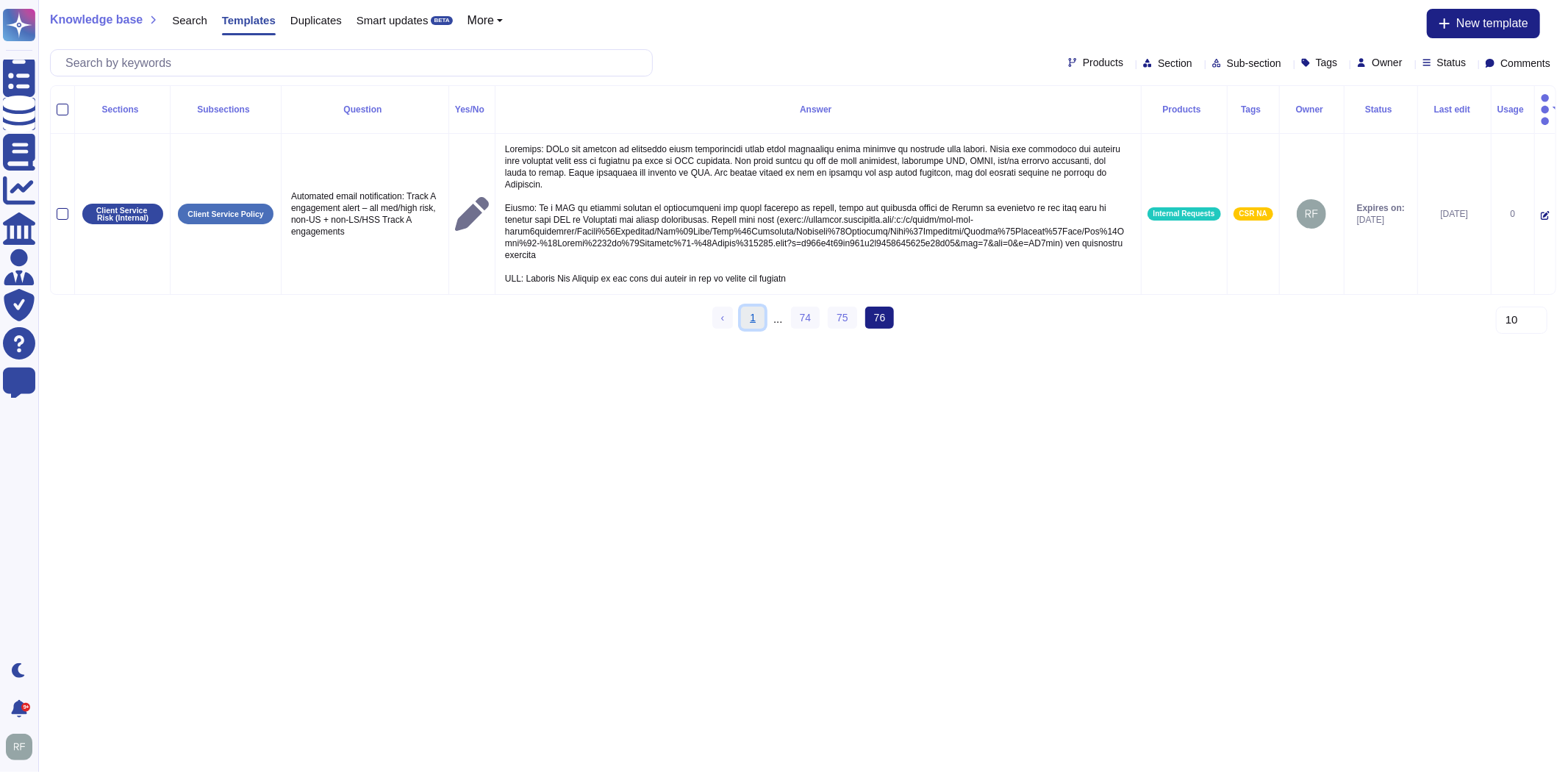
click at [752, 306] on link "1" at bounding box center [752, 317] width 23 height 22
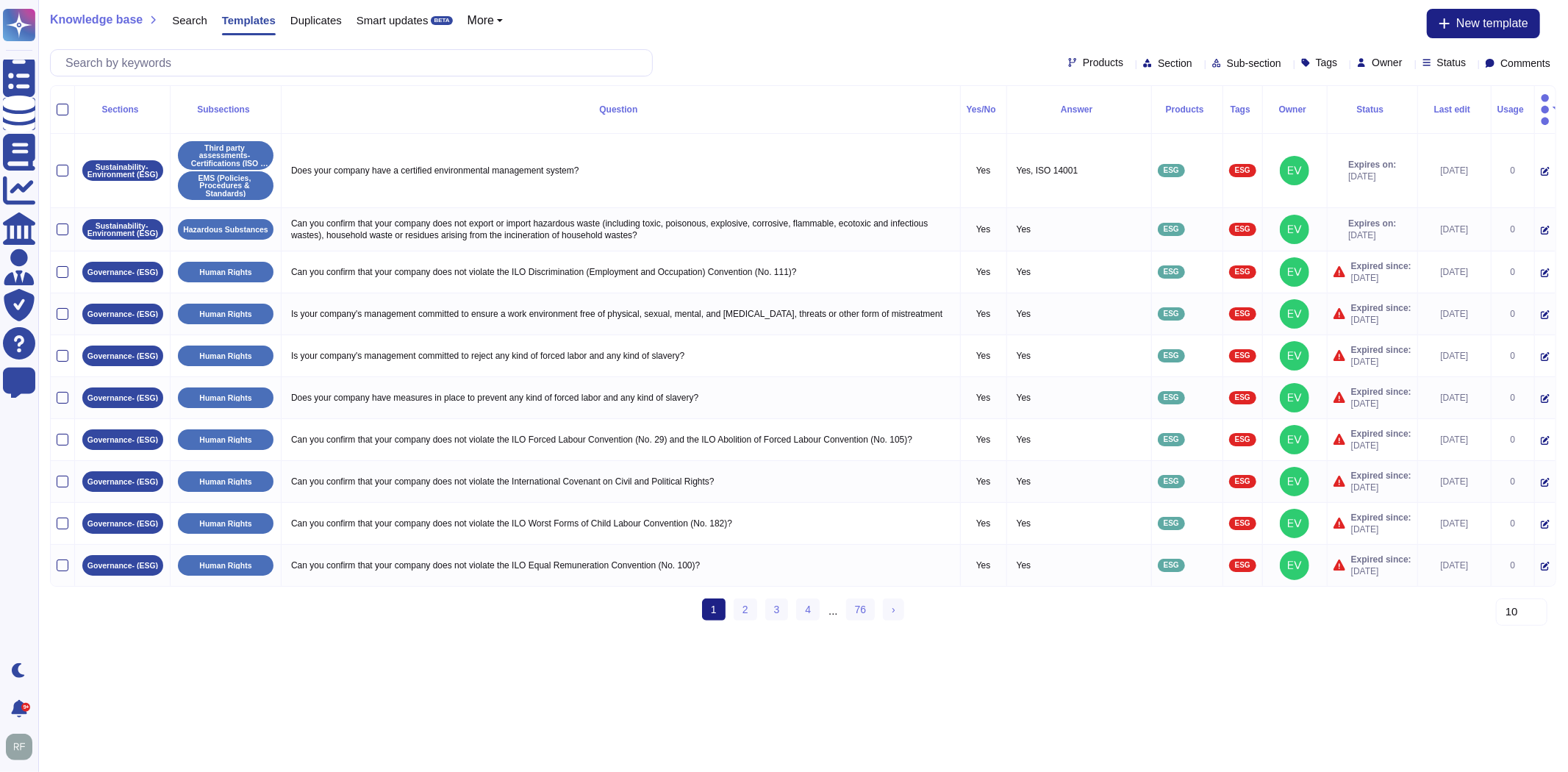
click at [496, 23] on button "More" at bounding box center [486, 21] width 36 height 12
click at [608, 7] on div "Knowledge base Search Templates Duplicates Smart updates BETA More Sections Pro…" at bounding box center [803, 42] width 1529 height 85
drag, startPoint x: 1032, startPoint y: 17, endPoint x: 1047, endPoint y: 30, distance: 19.8
click at [1032, 17] on div "Knowledge base Search Templates Duplicates Smart updates BETA More Sections Pro…" at bounding box center [803, 24] width 1506 height 30
click at [882, 57] on div "Products Section Sub-section Tags Owner Status Comments" at bounding box center [803, 63] width 1506 height 27
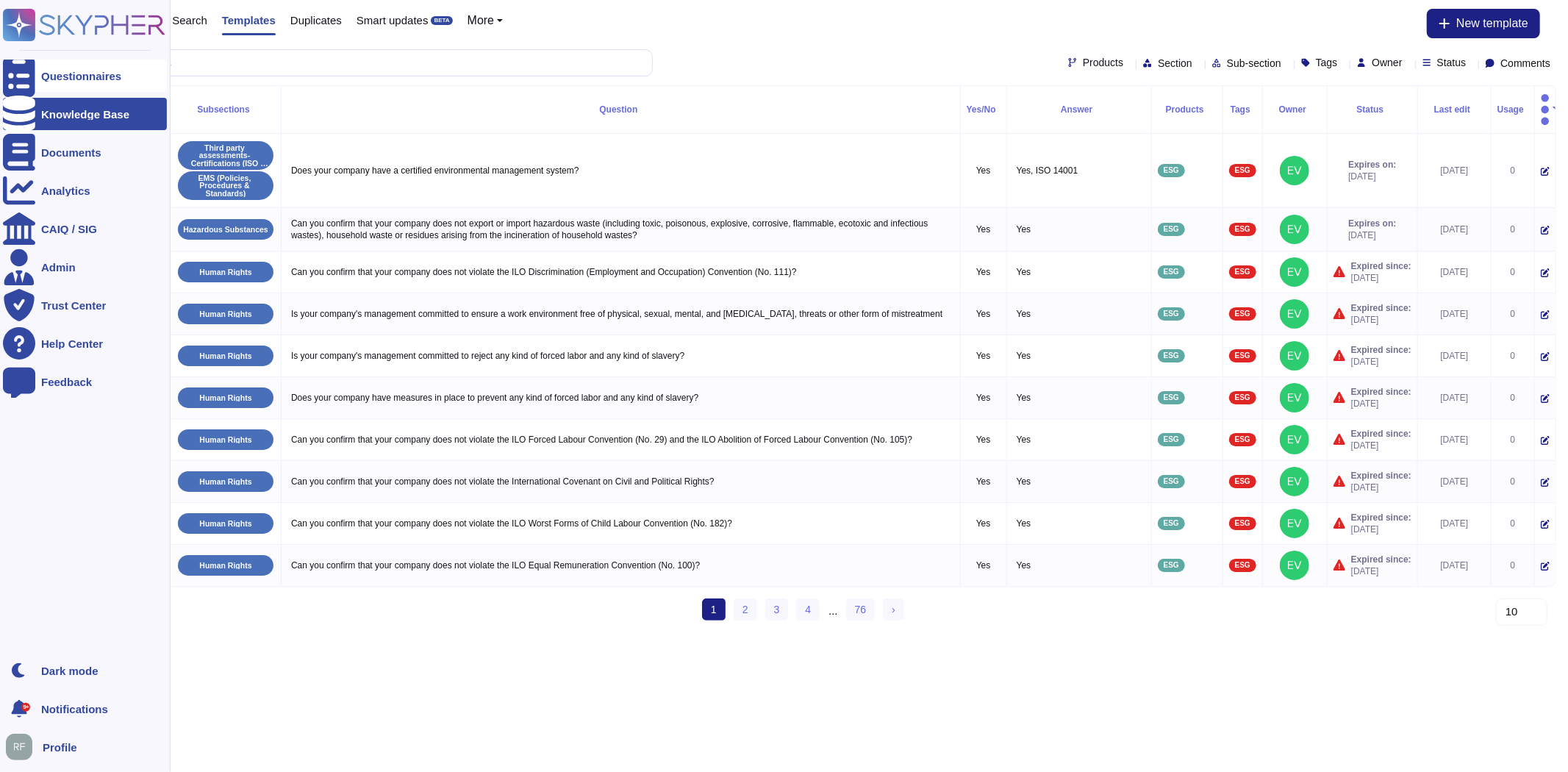
click at [11, 74] on icon at bounding box center [19, 76] width 32 height 43
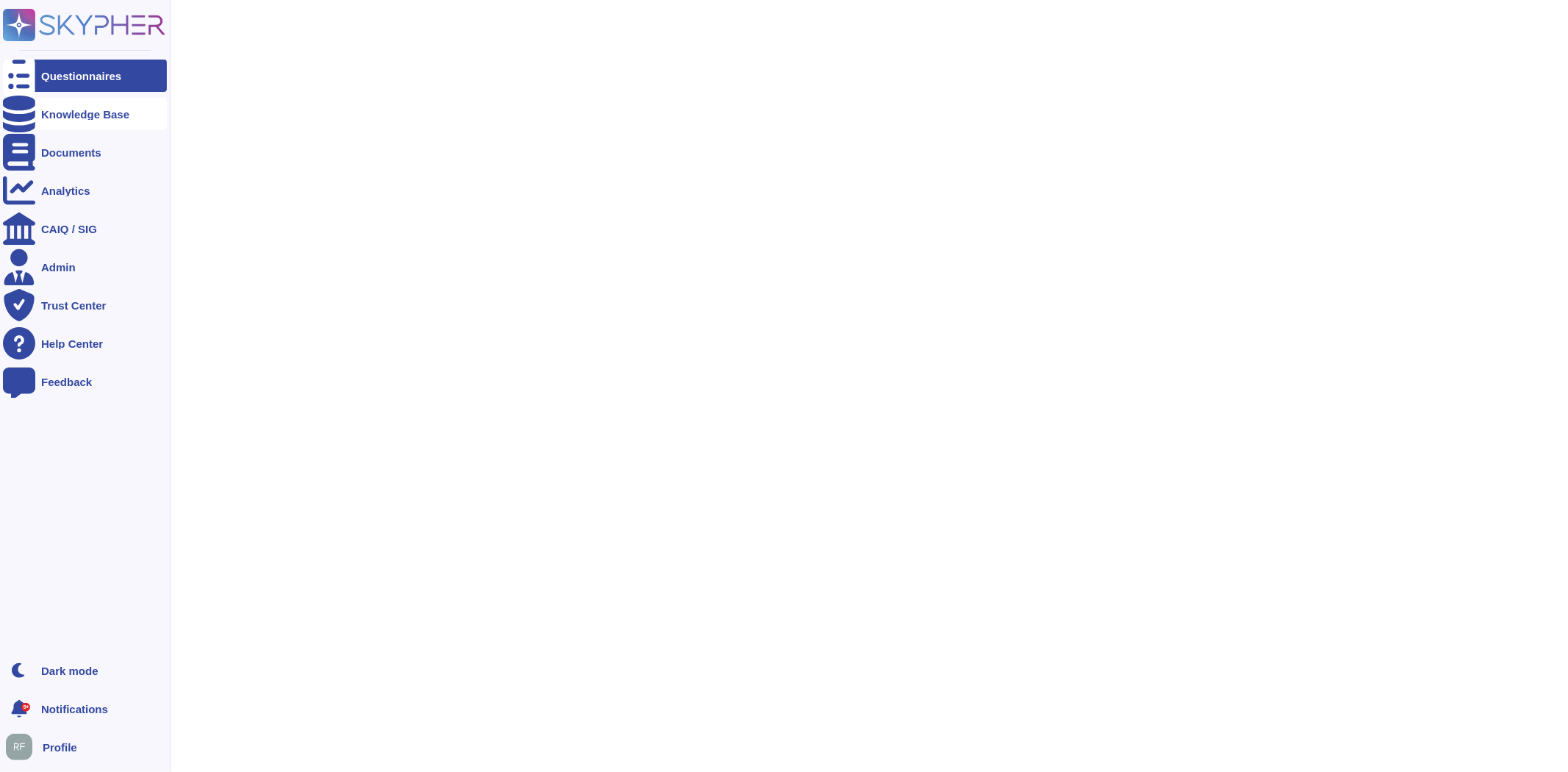
click at [85, 119] on div "Knowledge Base" at bounding box center [85, 113] width 89 height 11
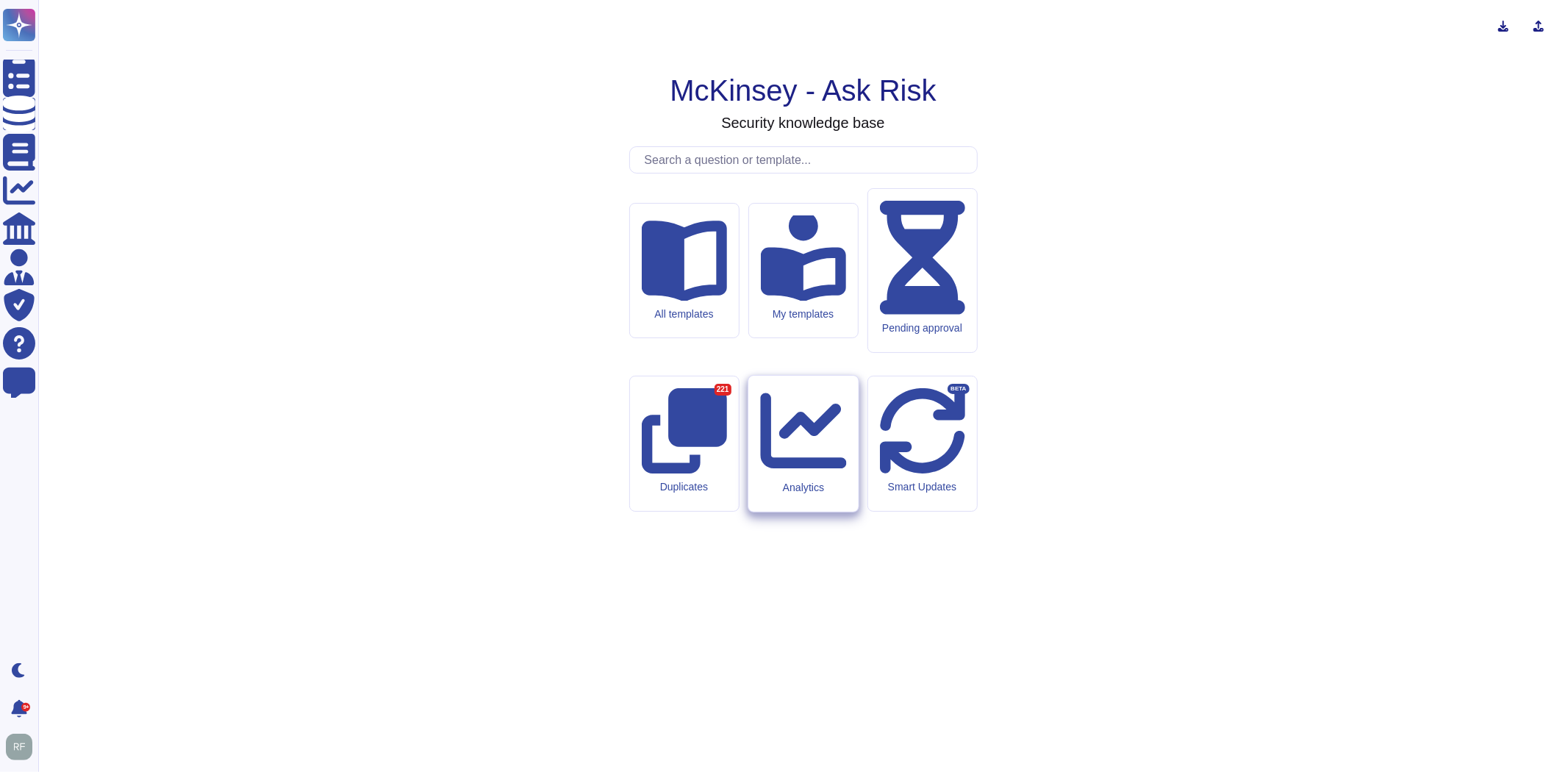
click at [807, 482] on div "Analytics" at bounding box center [803, 487] width 86 height 12
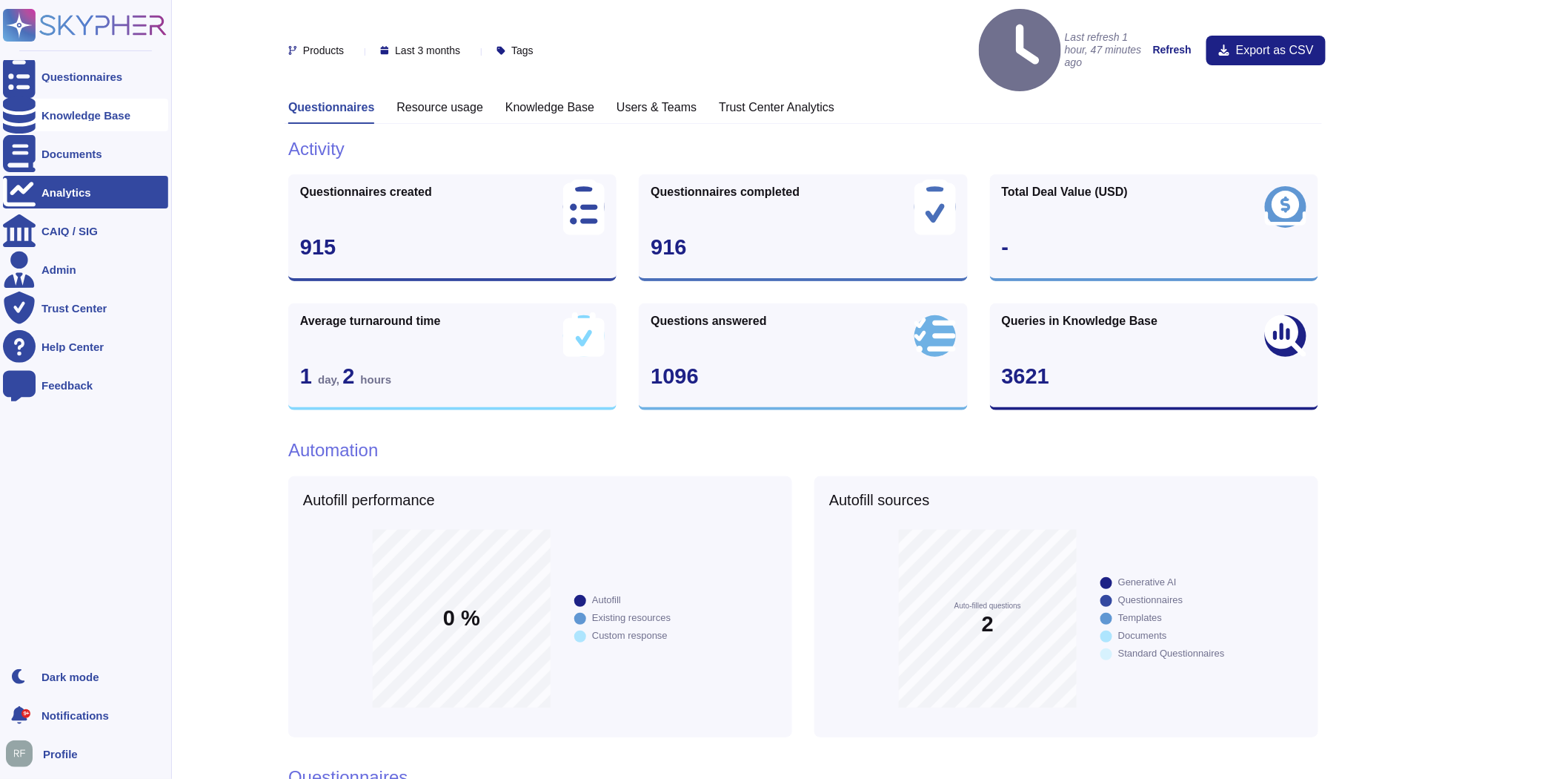
drag, startPoint x: 43, startPoint y: 113, endPoint x: 50, endPoint y: 111, distance: 7.3
click at [43, 113] on div "Knowledge Base" at bounding box center [86, 114] width 89 height 11
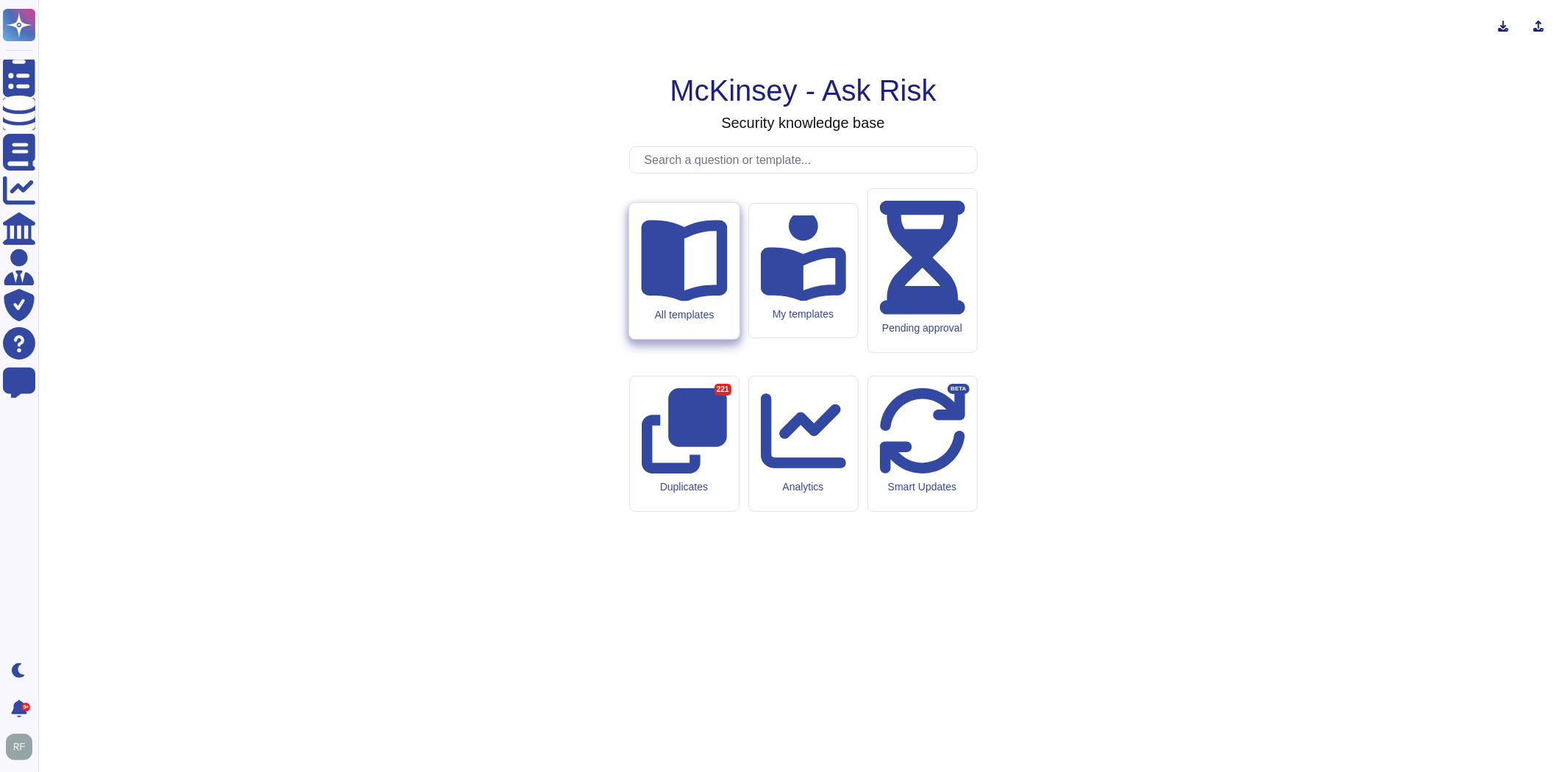
click at [685, 320] on div "All templates" at bounding box center [684, 314] width 86 height 12
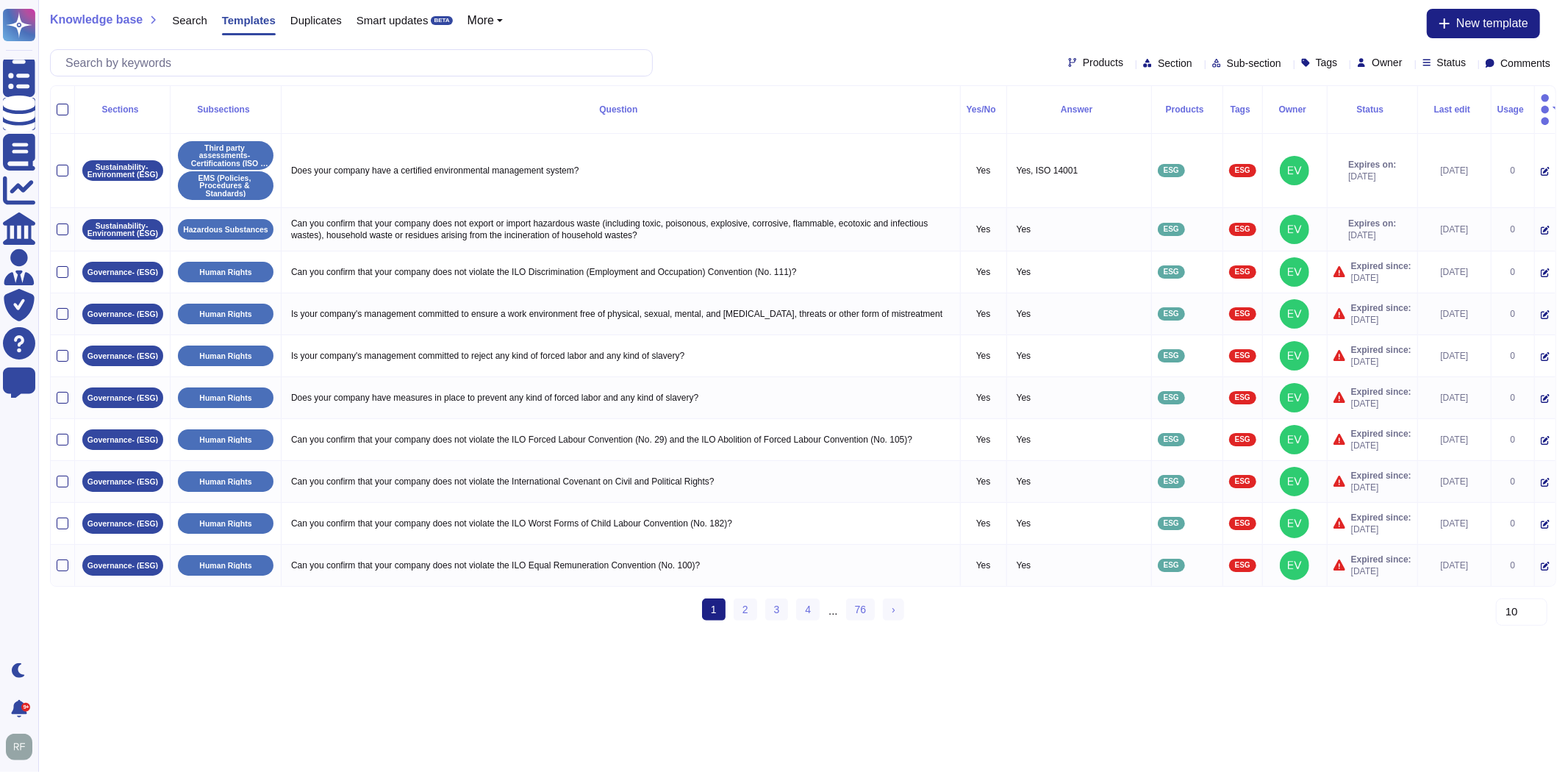
click at [1316, 26] on div "Knowledge base Search Templates Duplicates Smart updates BETA More New template" at bounding box center [803, 24] width 1506 height 30
click at [1465, 61] on div "Products Section Sub-section Tags Owner Status Comments" at bounding box center [1312, 63] width 488 height 12
click at [1464, 64] on div "Products Section Sub-section Tags Owner Status Comments" at bounding box center [1312, 63] width 488 height 12
click at [1452, 63] on div "Status" at bounding box center [1447, 62] width 50 height 11
click at [1308, 30] on div "Knowledge base Search Templates Duplicates Smart updates BETA More New template" at bounding box center [803, 24] width 1506 height 30
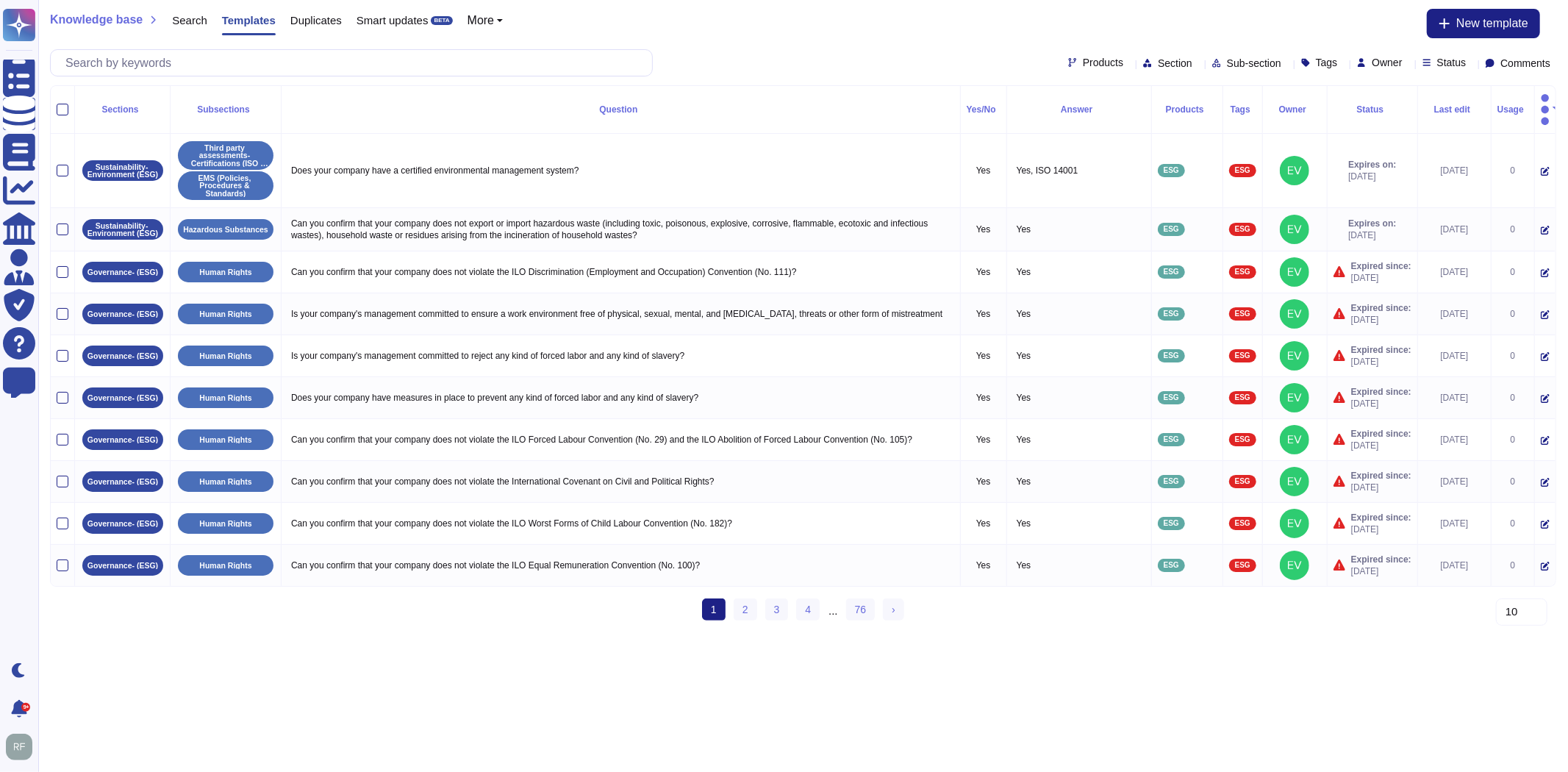
click at [1277, 16] on div "Knowledge base Search Templates Duplicates Smart updates BETA More New template" at bounding box center [803, 24] width 1506 height 30
